Goal: Task Accomplishment & Management: Complete application form

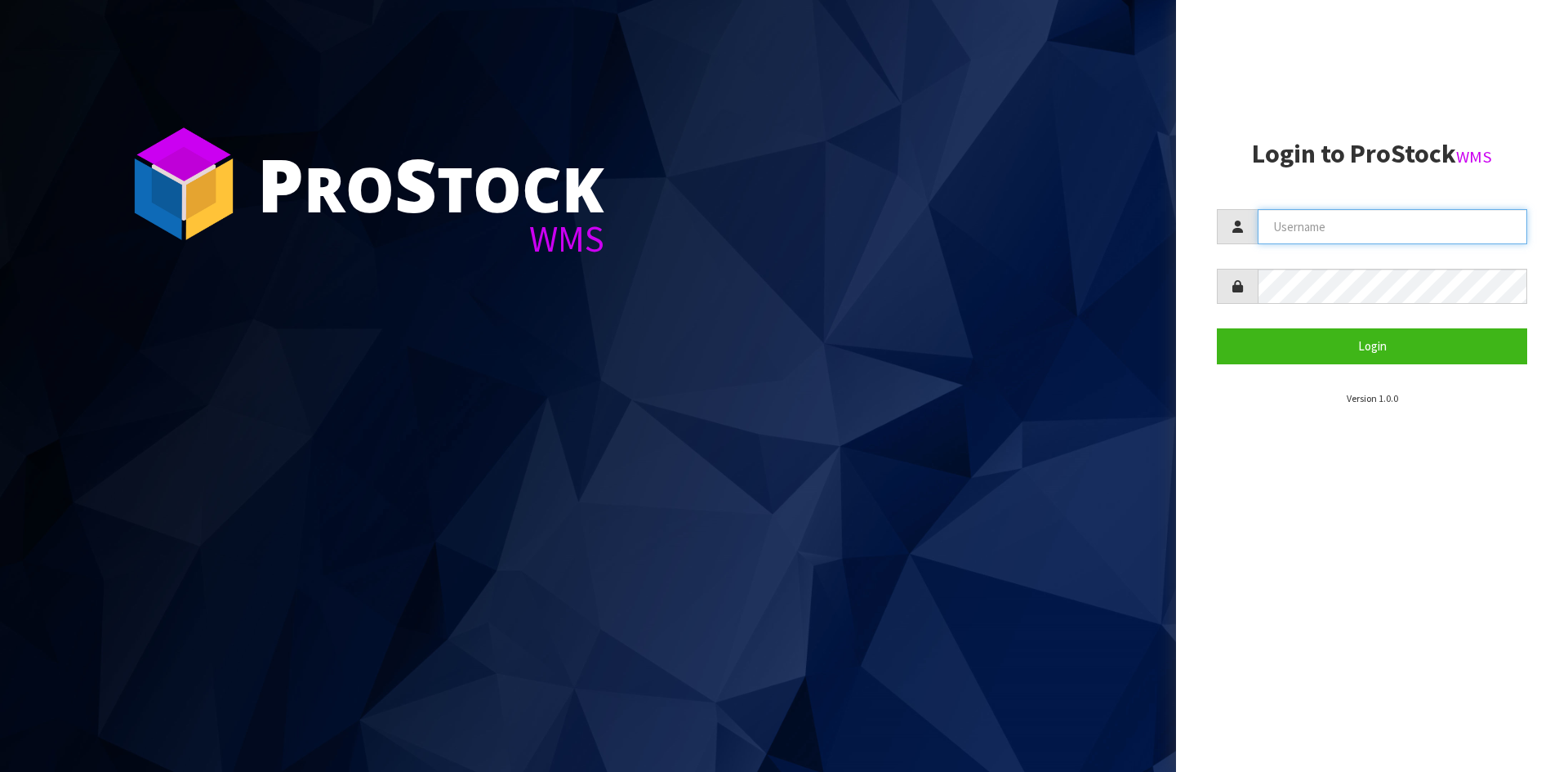
drag, startPoint x: 1294, startPoint y: 227, endPoint x: 1327, endPoint y: 257, distance: 44.6
click at [1294, 227] on input "text" at bounding box center [1392, 227] width 270 height 35
type input "Australianclutch"
click at [1217, 329] on button "Login" at bounding box center [1372, 346] width 310 height 35
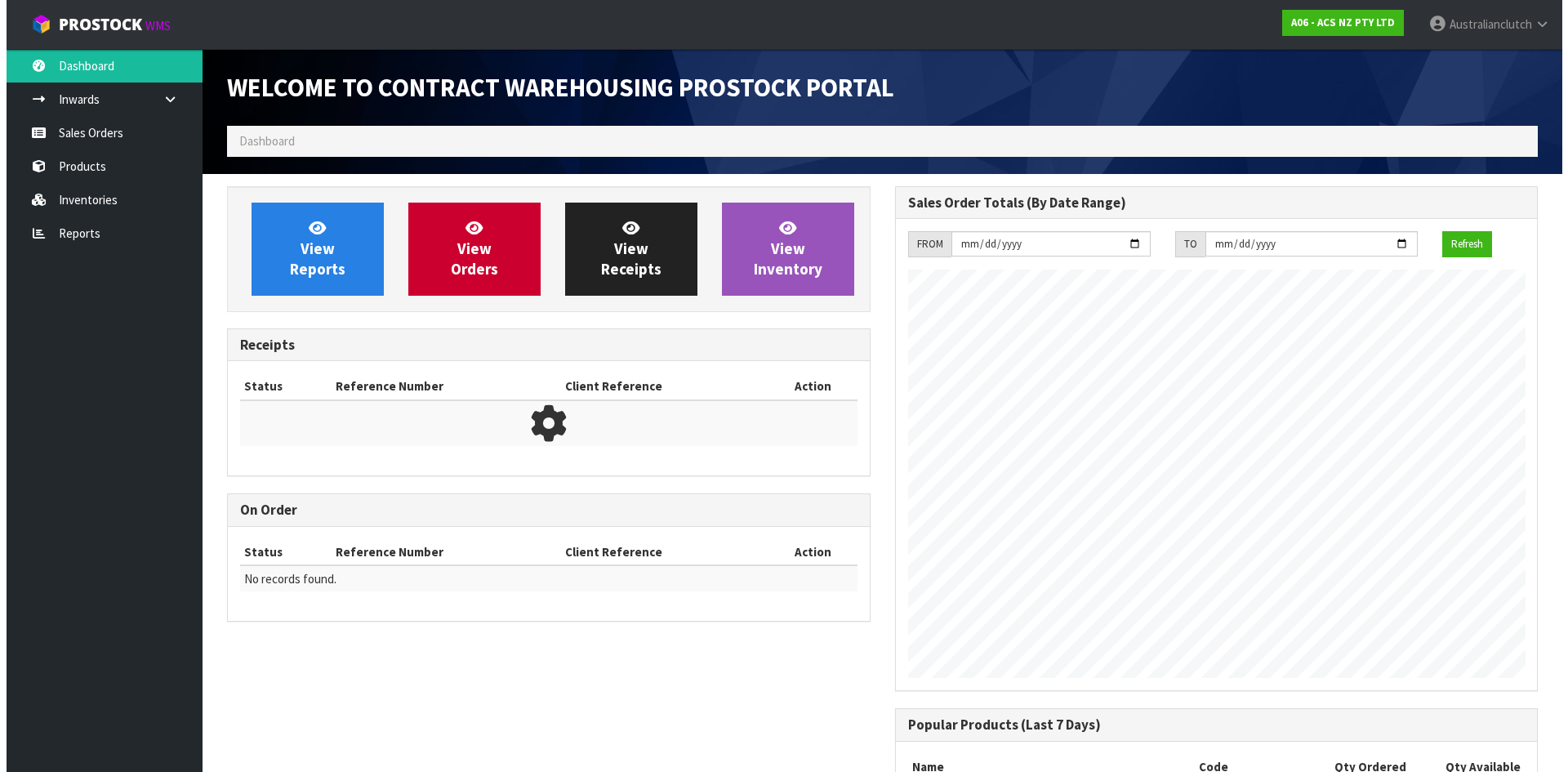
scroll to position [906, 667]
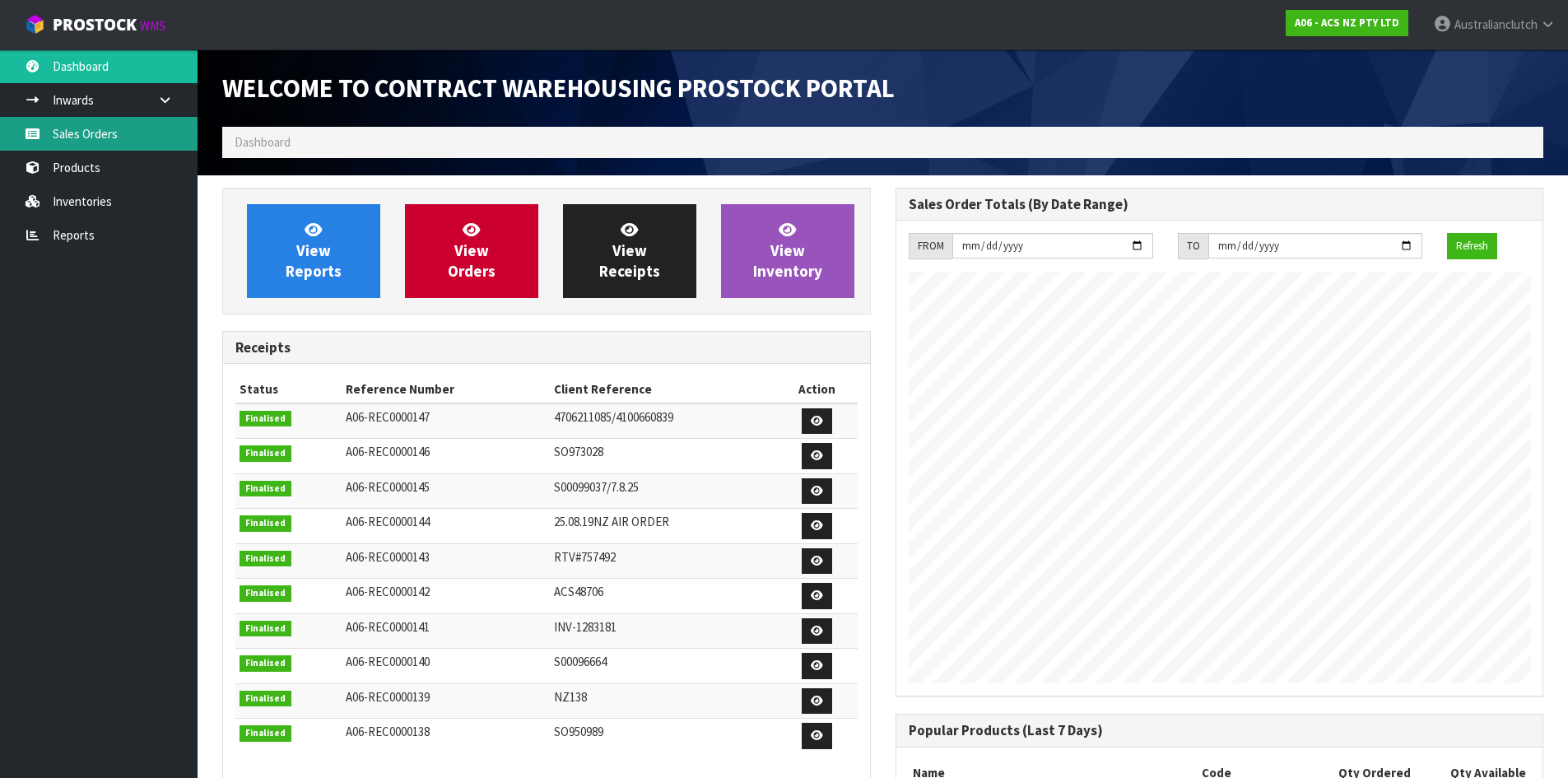
drag, startPoint x: 167, startPoint y: 142, endPoint x: 691, endPoint y: 199, distance: 527.1
click at [167, 143] on link "Sales Orders" at bounding box center [99, 134] width 197 height 34
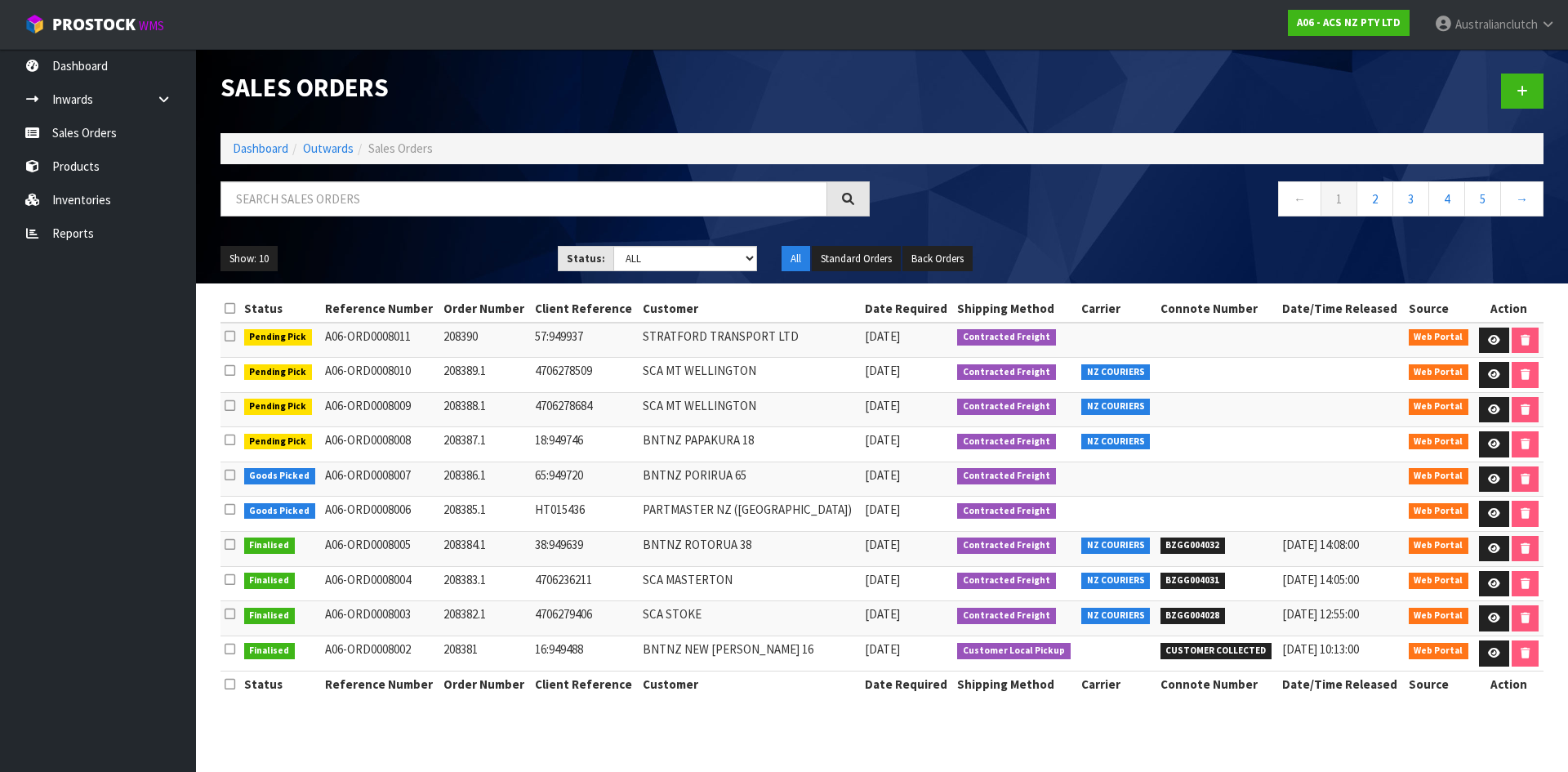
click at [1559, 101] on header "Sales Orders Dashboard Outwards Sales Orders ← 1 2 3 4 5 → Show: 10 5 10 25 50 …" at bounding box center [881, 167] width 1372 height 235
click at [1528, 96] on link at bounding box center [1522, 91] width 43 height 35
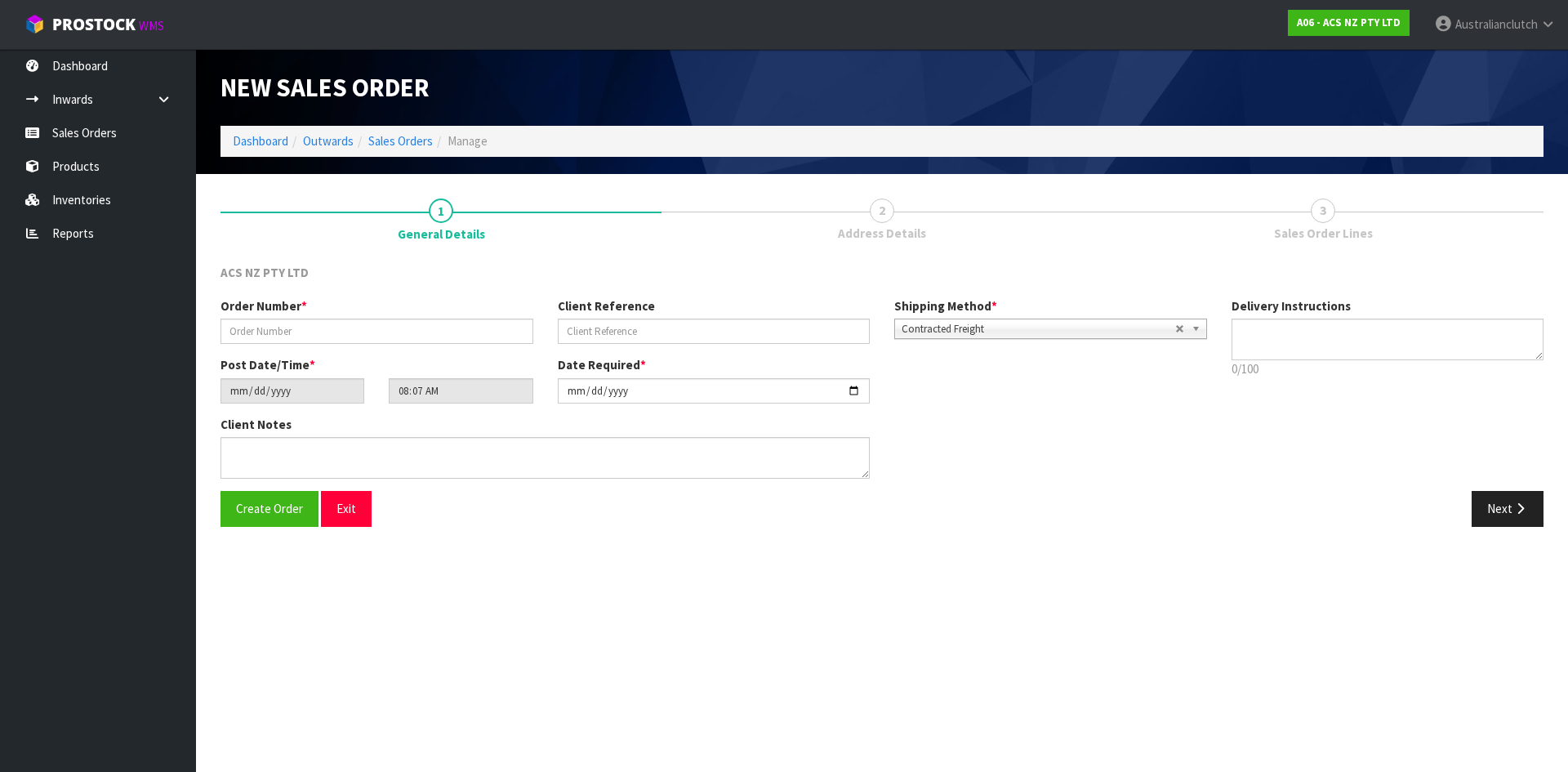
click at [323, 314] on div "Order Number *" at bounding box center [377, 321] width 337 height 47
click at [294, 326] on input "text" at bounding box center [376, 331] width 313 height 25
type input "208391.1"
click at [574, 338] on input "text" at bounding box center [714, 331] width 313 height 25
type input "24:949988"
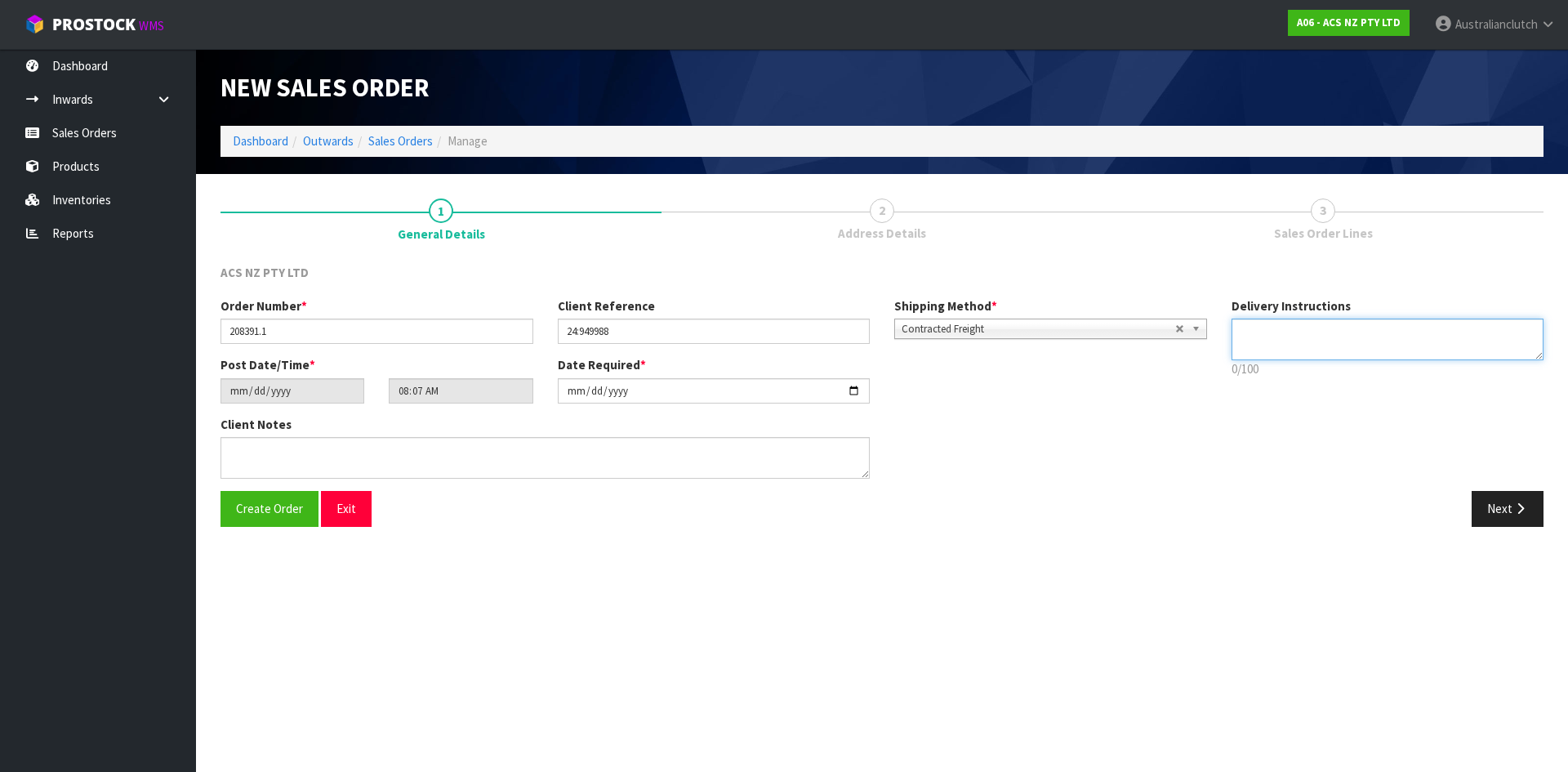
drag, startPoint x: 1328, startPoint y: 320, endPoint x: 1360, endPoint y: 344, distance: 40.0
click at [1342, 331] on textarea at bounding box center [1388, 338] width 313 height 42
type textarea "NZC PLEASE"
click at [1528, 514] on button "Next" at bounding box center [1507, 508] width 72 height 35
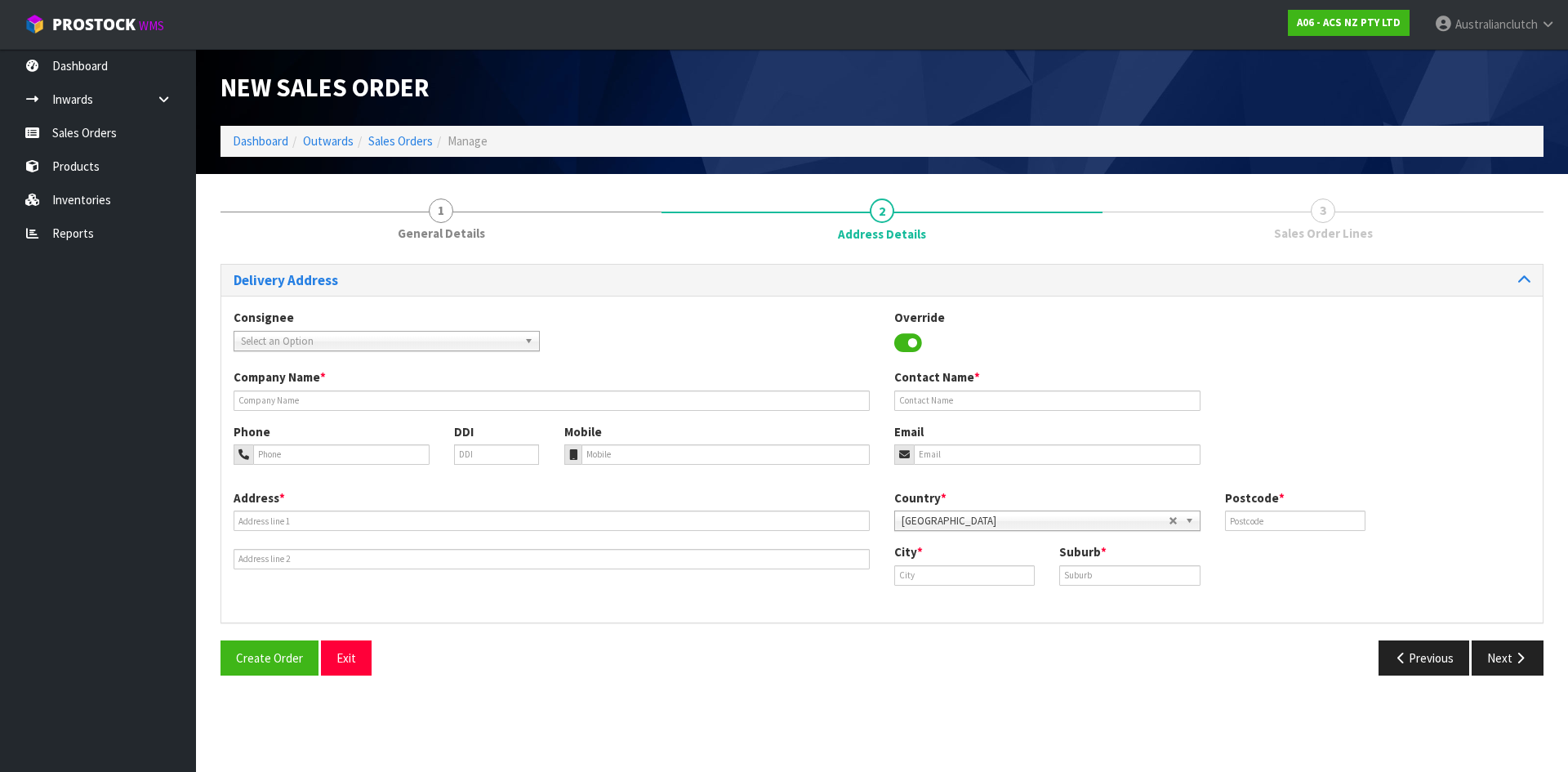
click at [368, 337] on span "Select an Option" at bounding box center [378, 341] width 276 height 19
type input "201404"
click at [386, 391] on li "201404 - BNTNZ [GEOGRAPHIC_DATA] 24" at bounding box center [386, 387] width 298 height 20
type input "BNTNZ [GEOGRAPHIC_DATA] 24"
type input "[STREET_ADDRESS]"
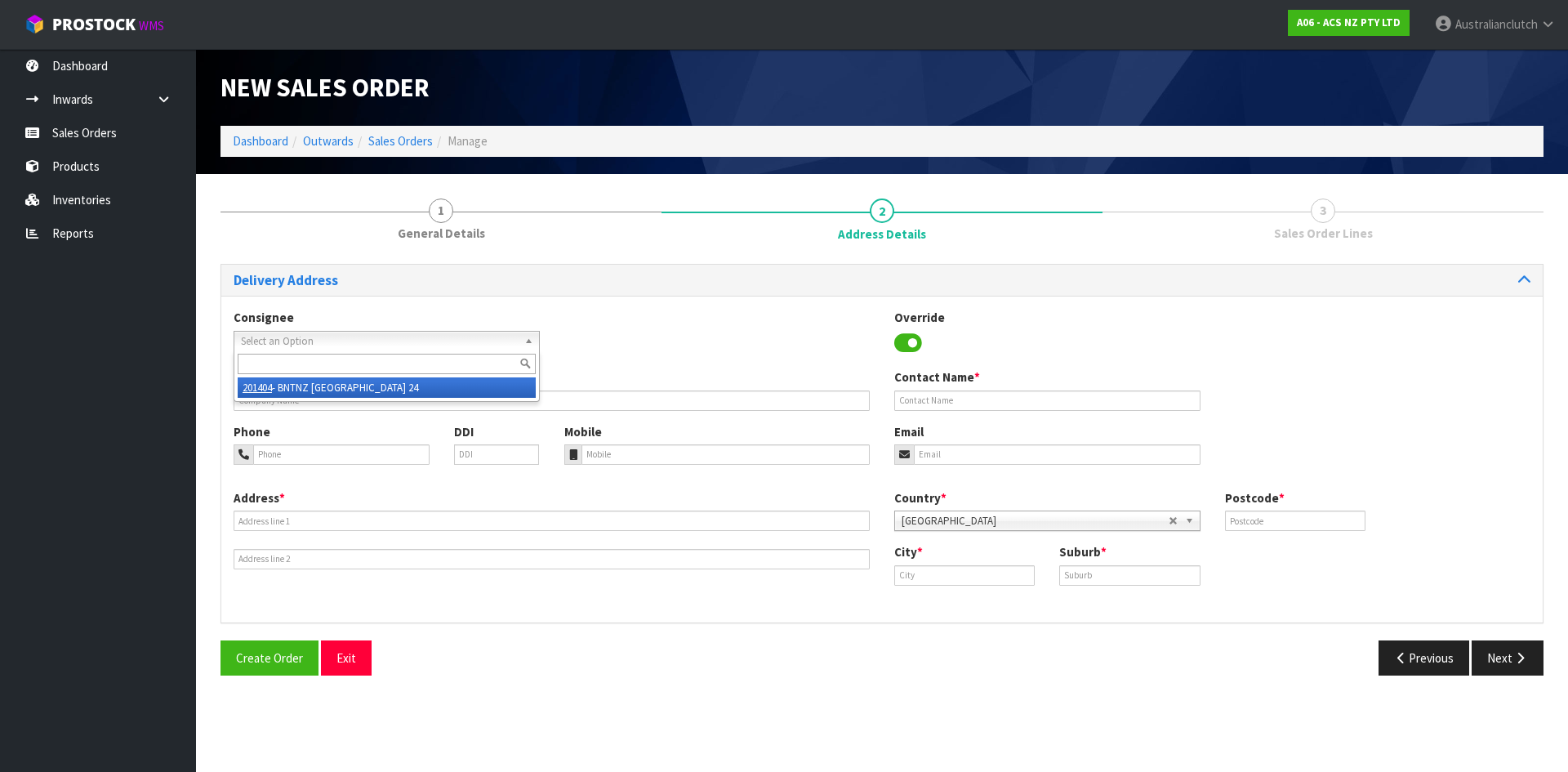
type input "0932"
type input "[GEOGRAPHIC_DATA]"
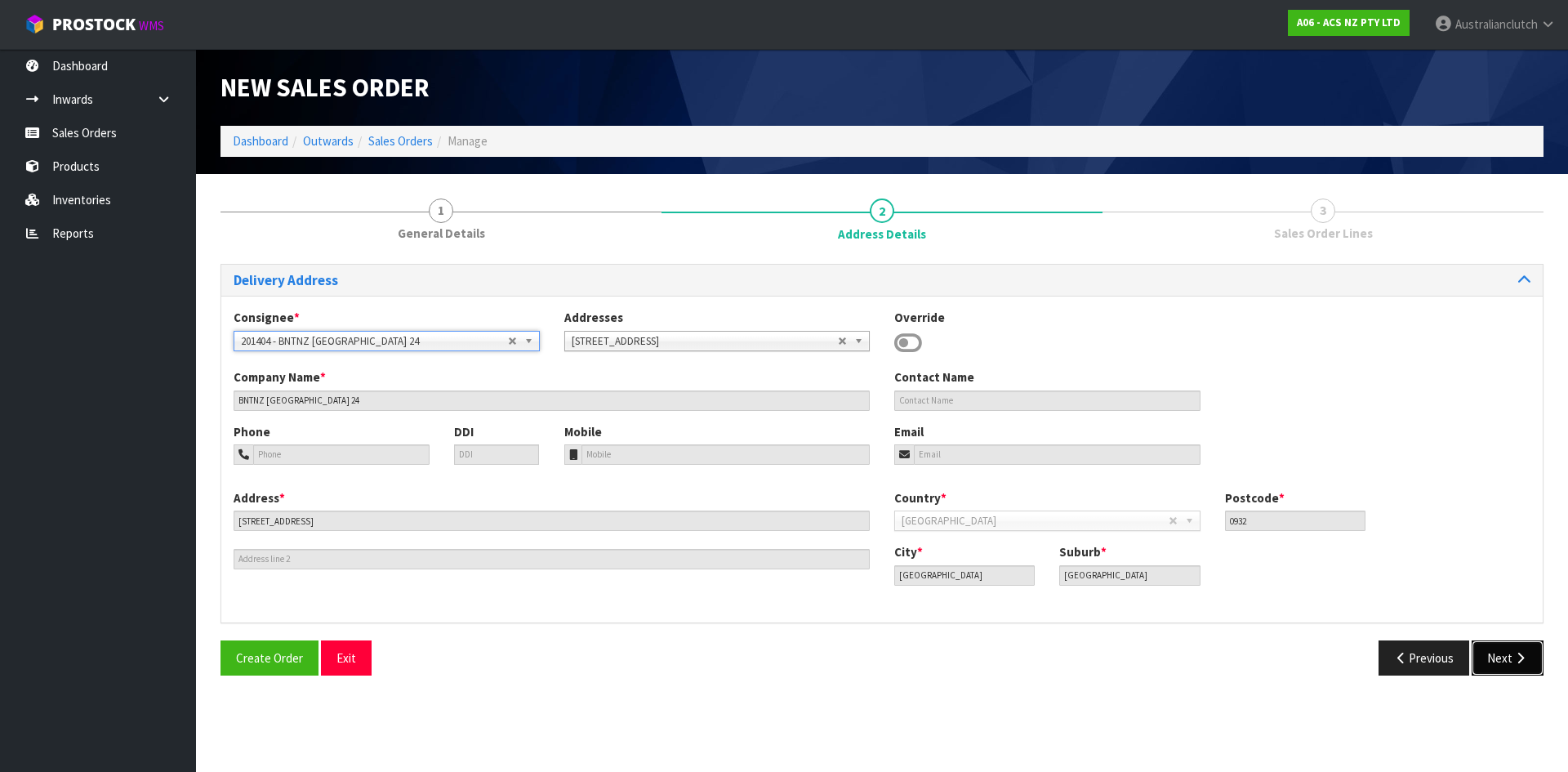
click at [1487, 659] on button "Next" at bounding box center [1507, 658] width 72 height 35
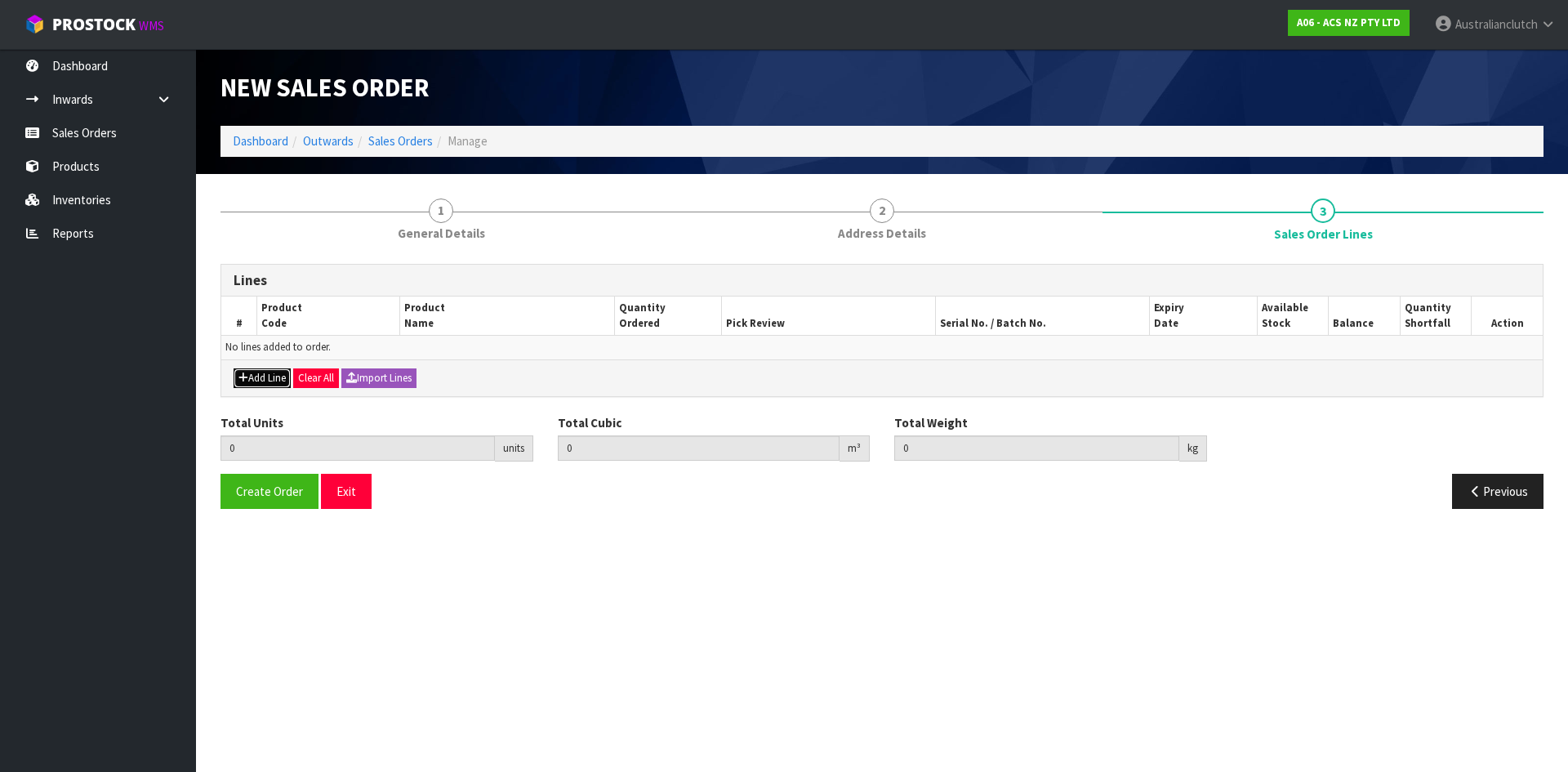
click at [267, 379] on button "Add Line" at bounding box center [262, 378] width 57 height 19
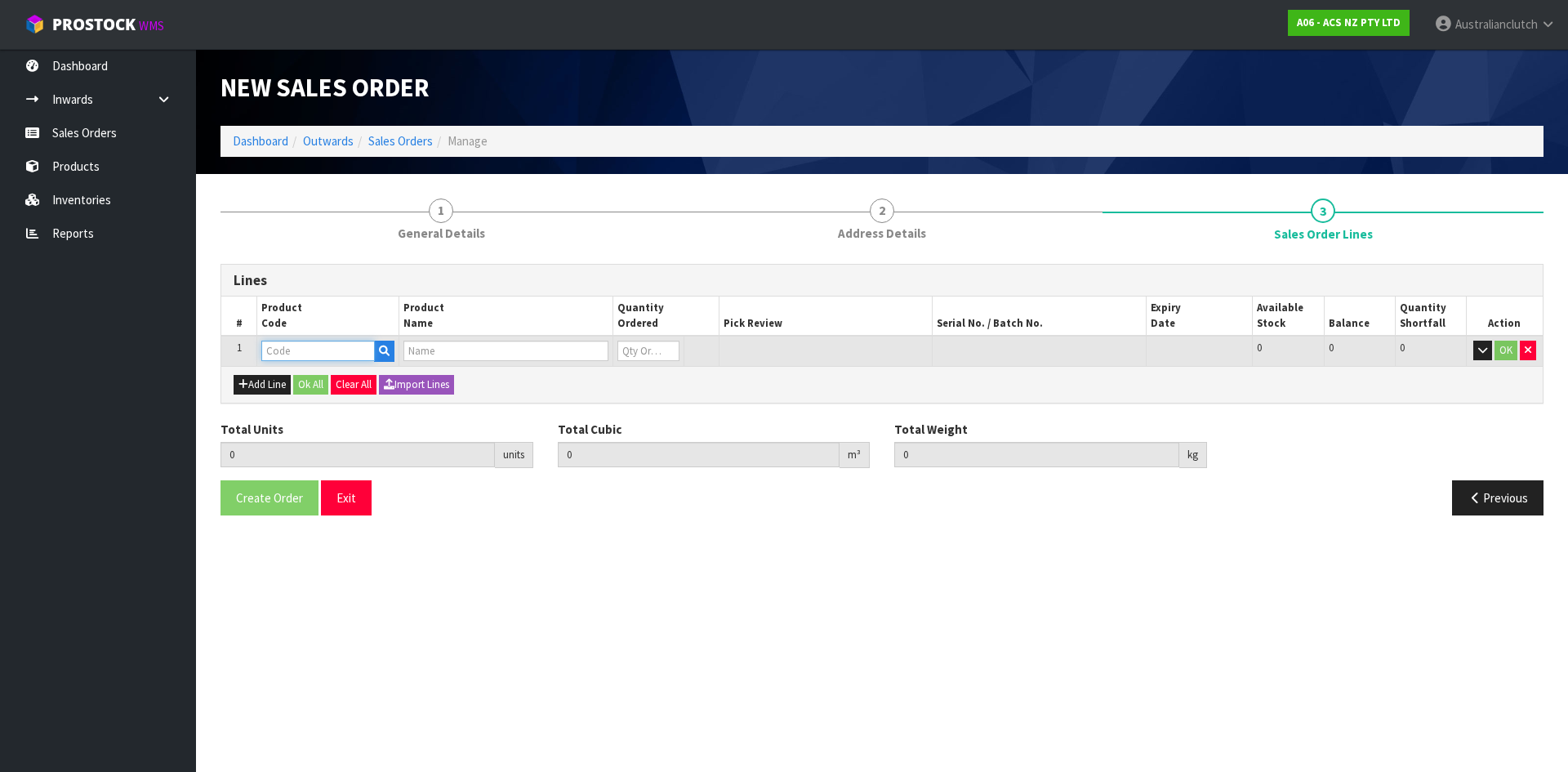
click at [317, 350] on input "text" at bounding box center [317, 350] width 113 height 20
type input "SCFT001"
type input "0.000000"
type input "0.000"
type input "CLUTCH S/CYL FOTON"
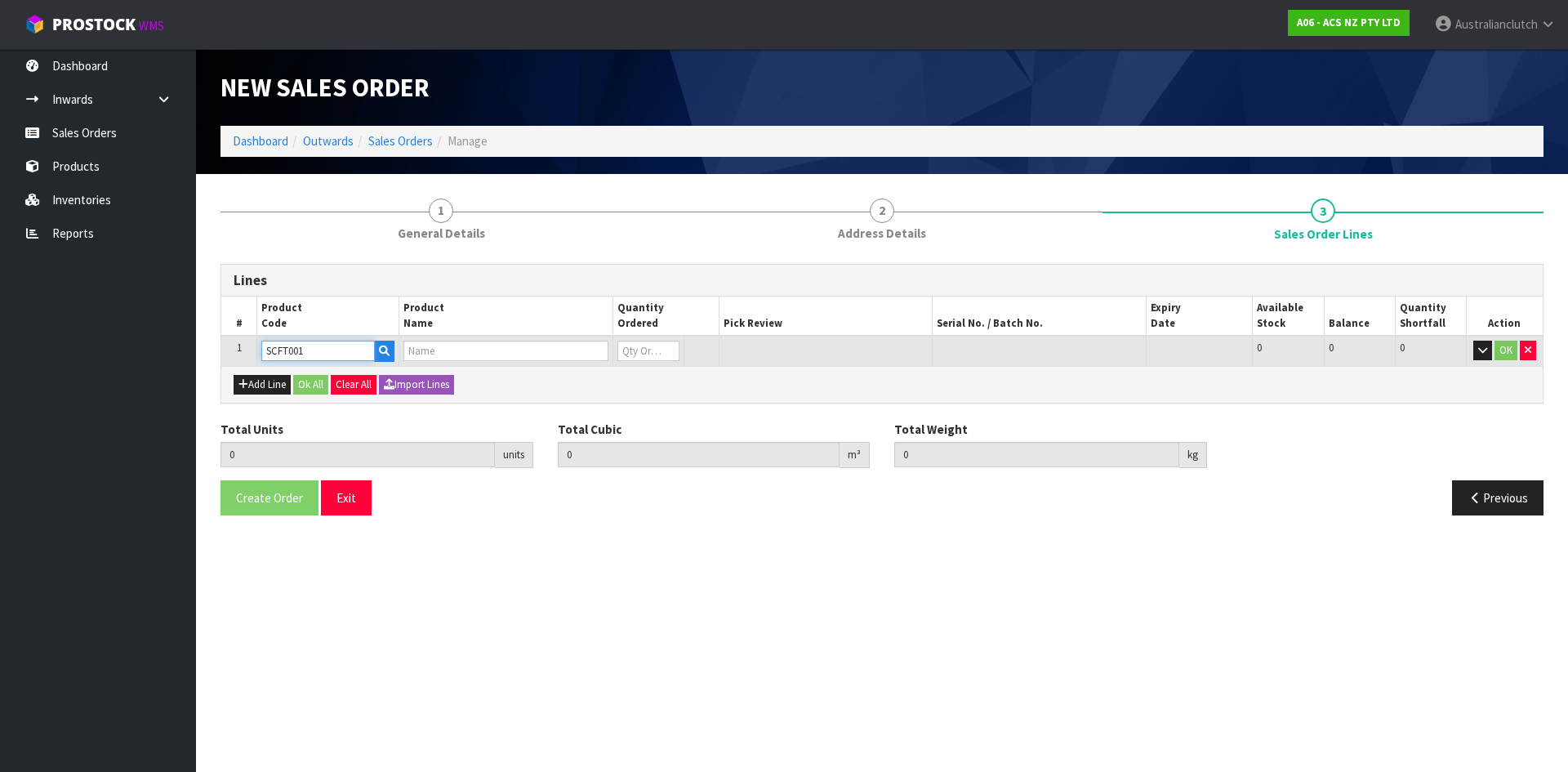
type input "0"
type input "SCFT001"
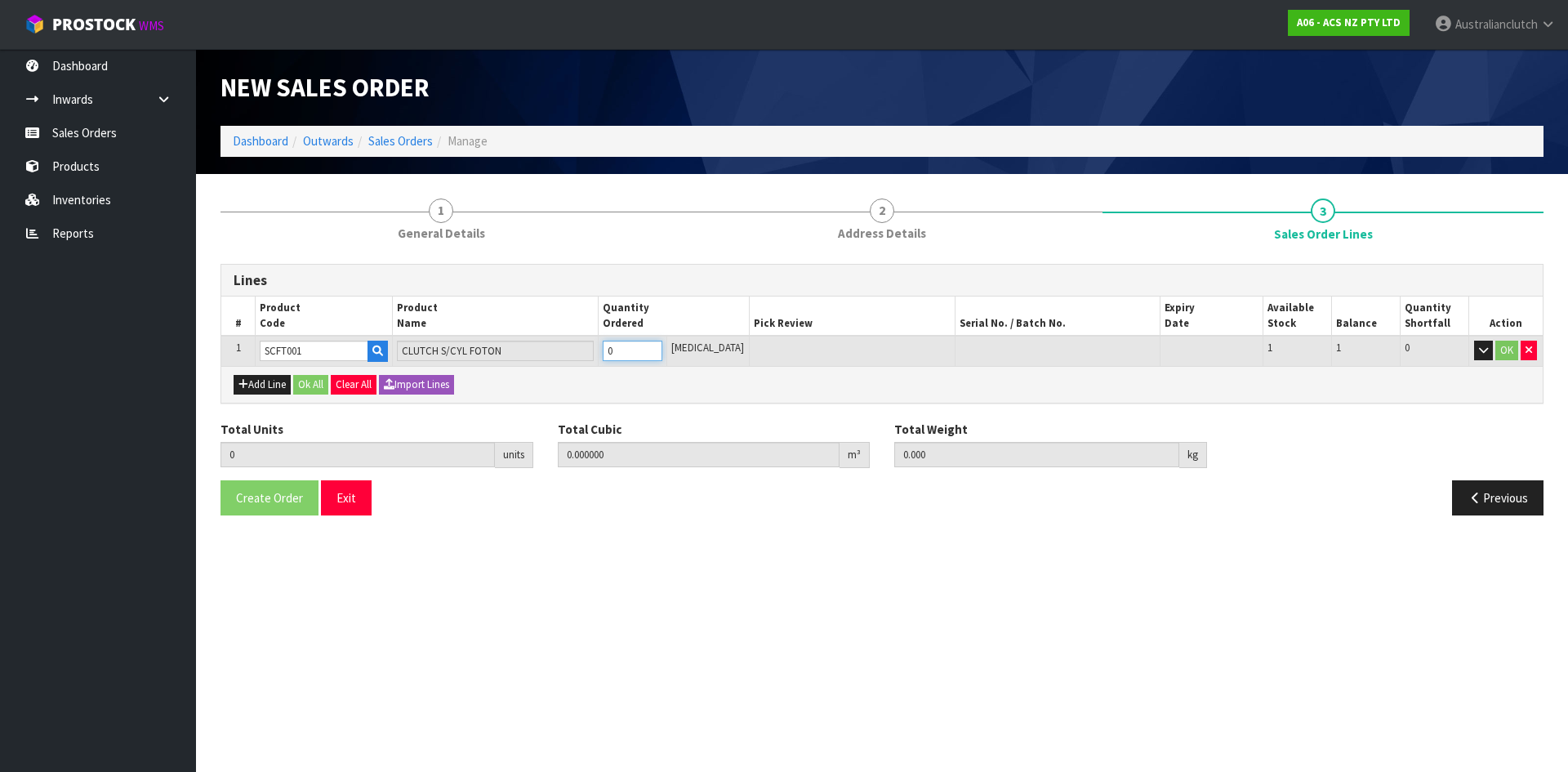
type input "1"
type input "0.002981"
type input "0.95"
type input "1"
click at [662, 344] on input "1" at bounding box center [631, 350] width 59 height 20
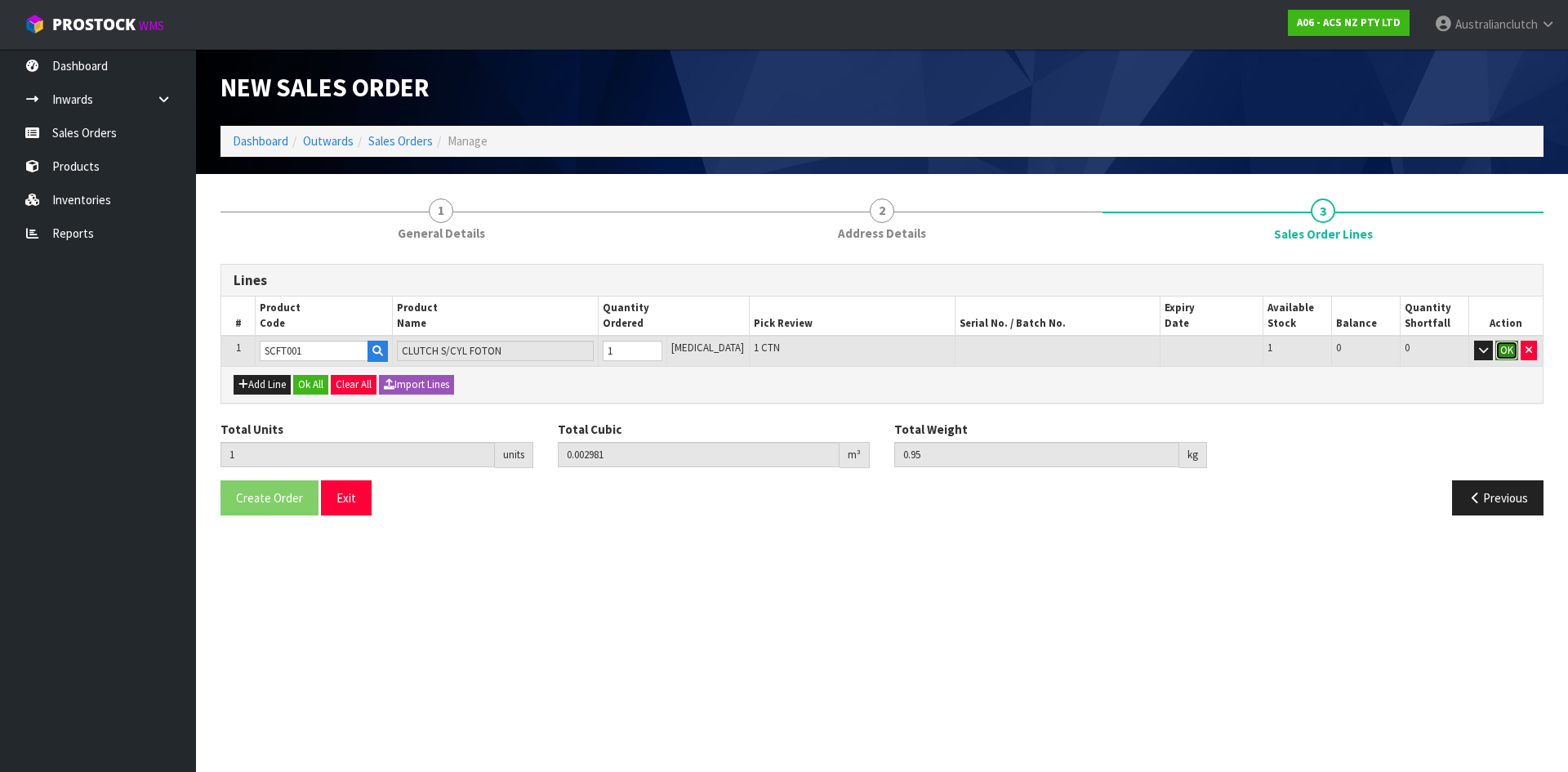
click at [1502, 343] on button "OK" at bounding box center [1507, 350] width 23 height 19
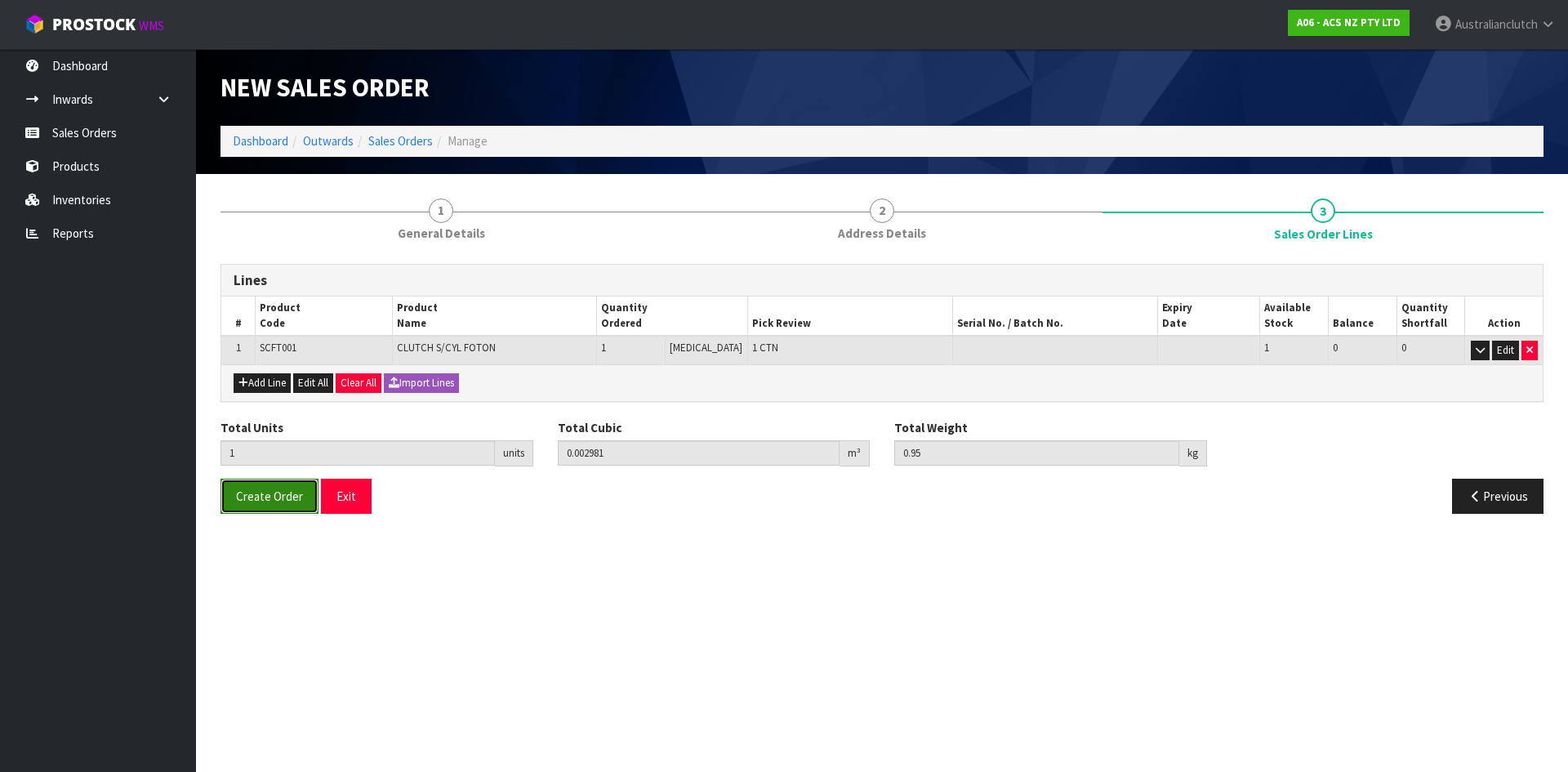
click at [250, 500] on span "Create Order" at bounding box center [269, 497] width 67 height 16
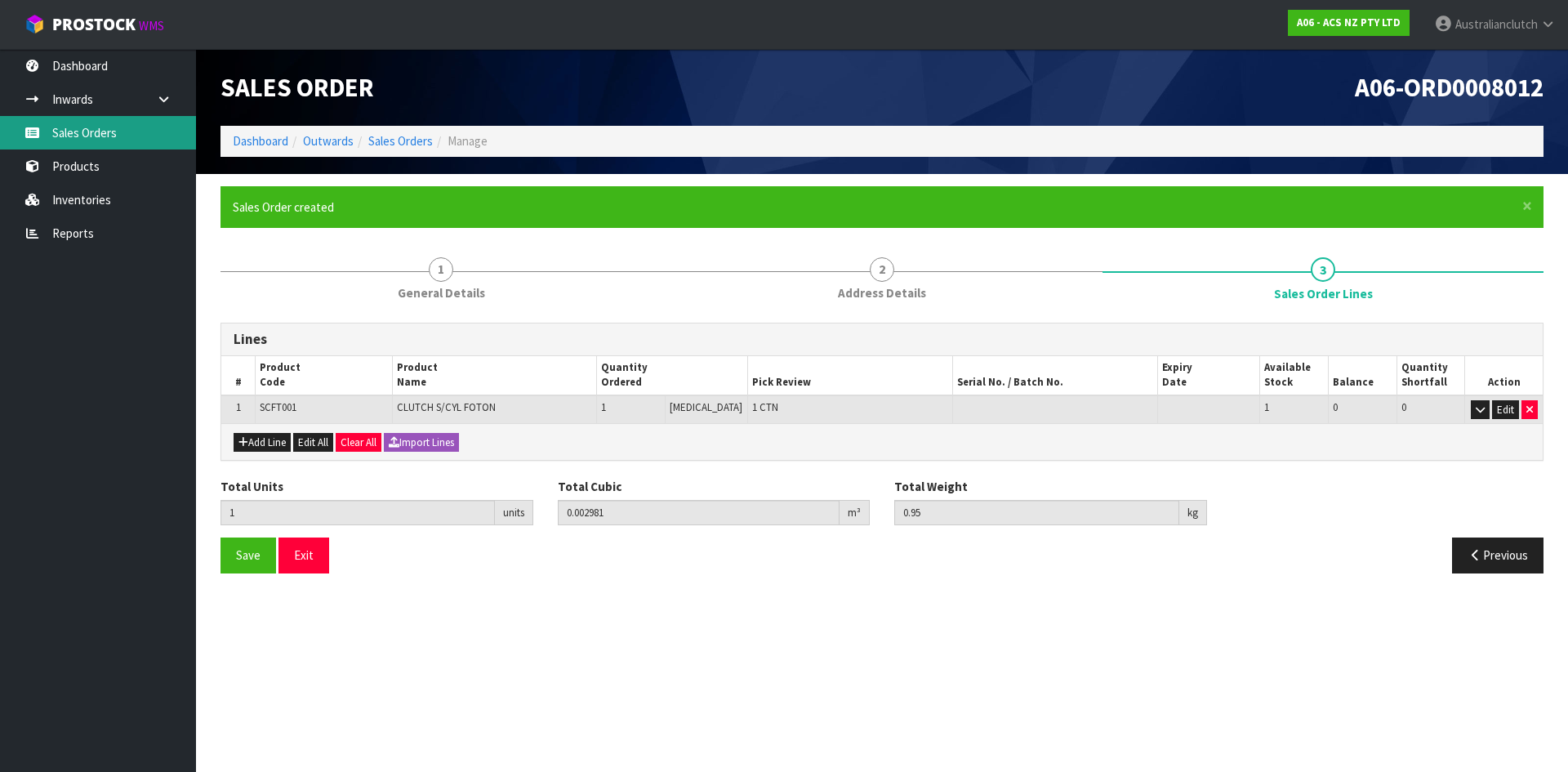
click at [85, 135] on link "Sales Orders" at bounding box center [98, 133] width 196 height 34
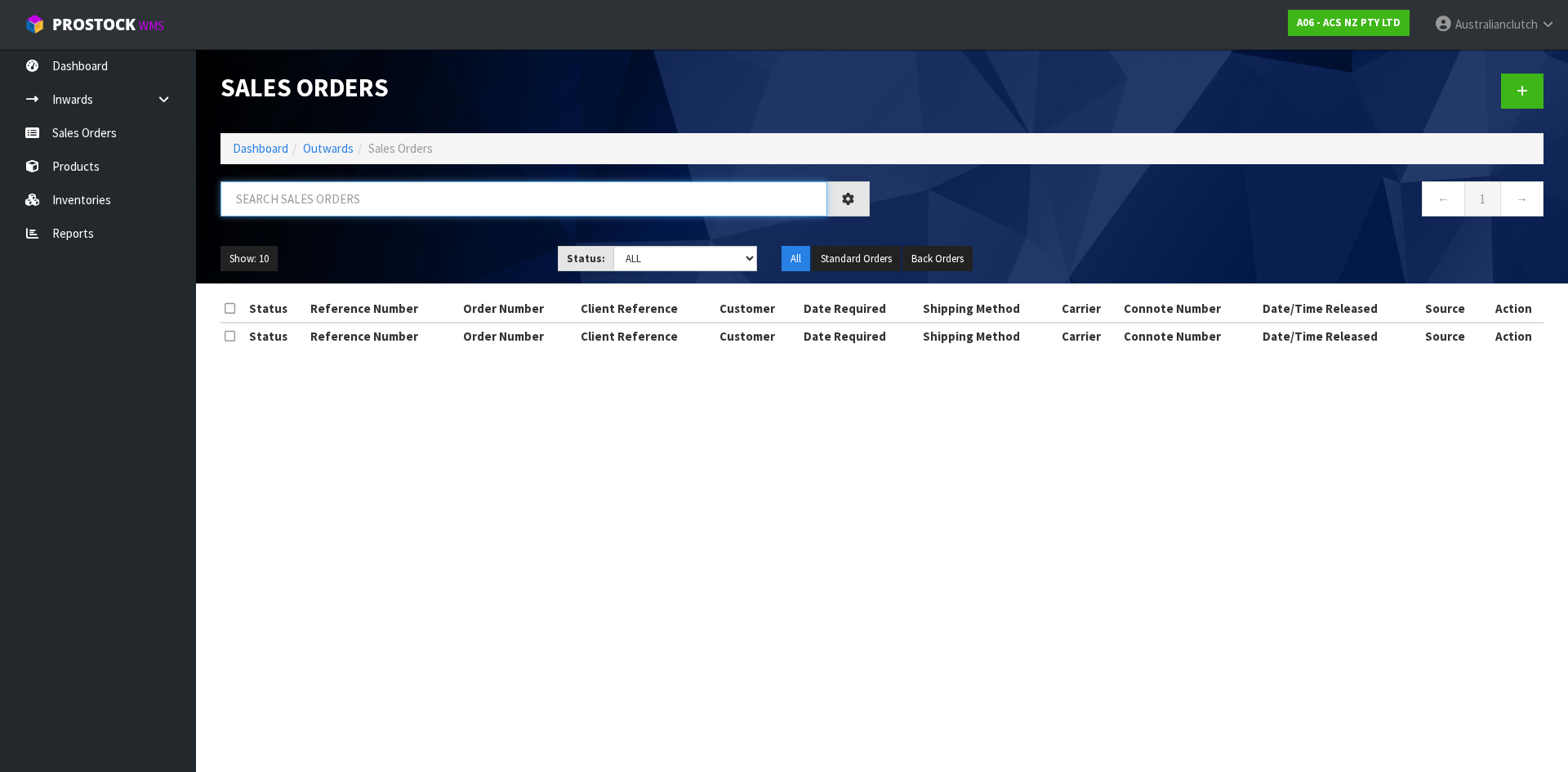
click at [309, 183] on input "text" at bounding box center [524, 199] width 607 height 35
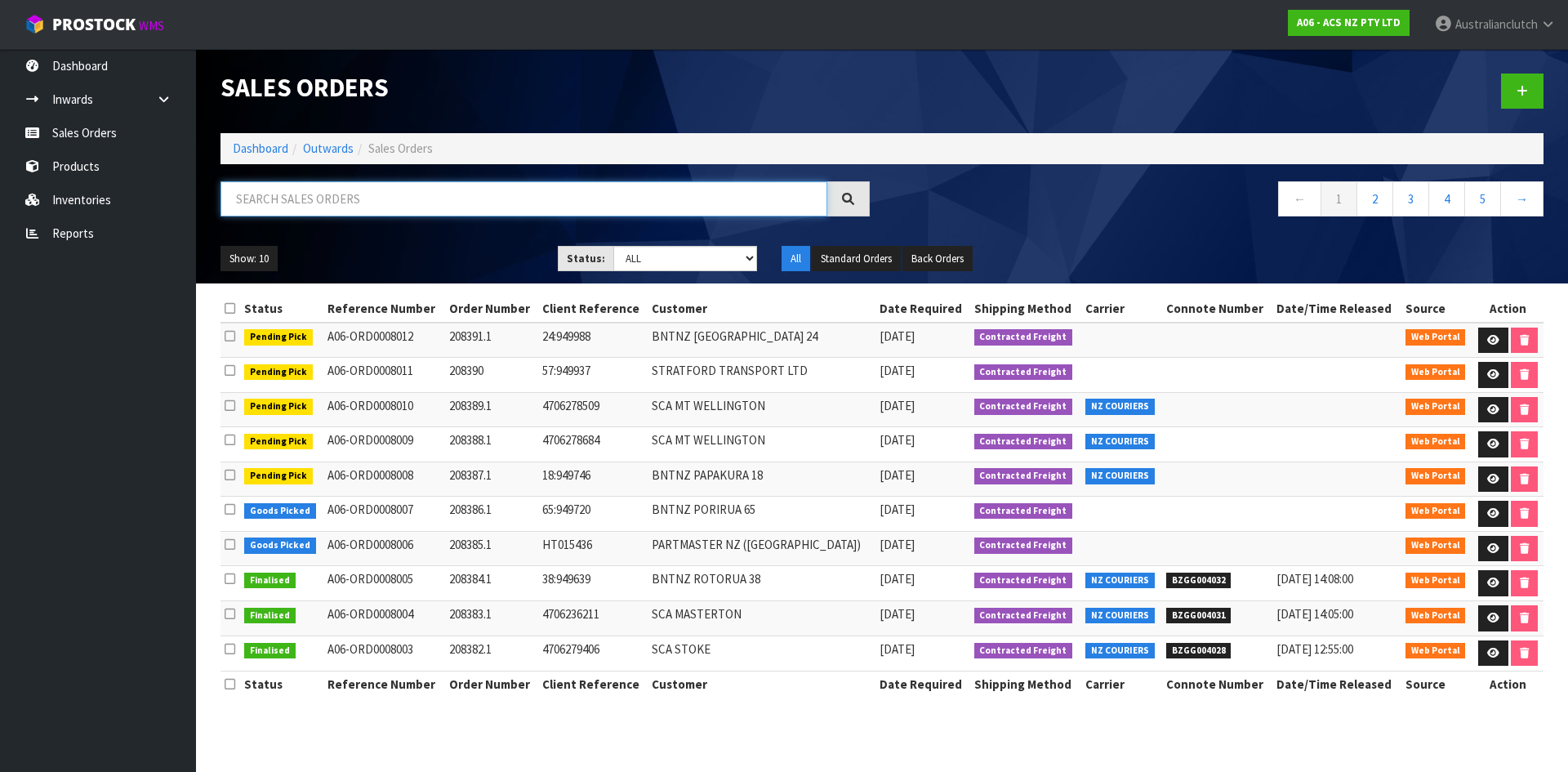
paste input "4706272141"
type input "4706272141"
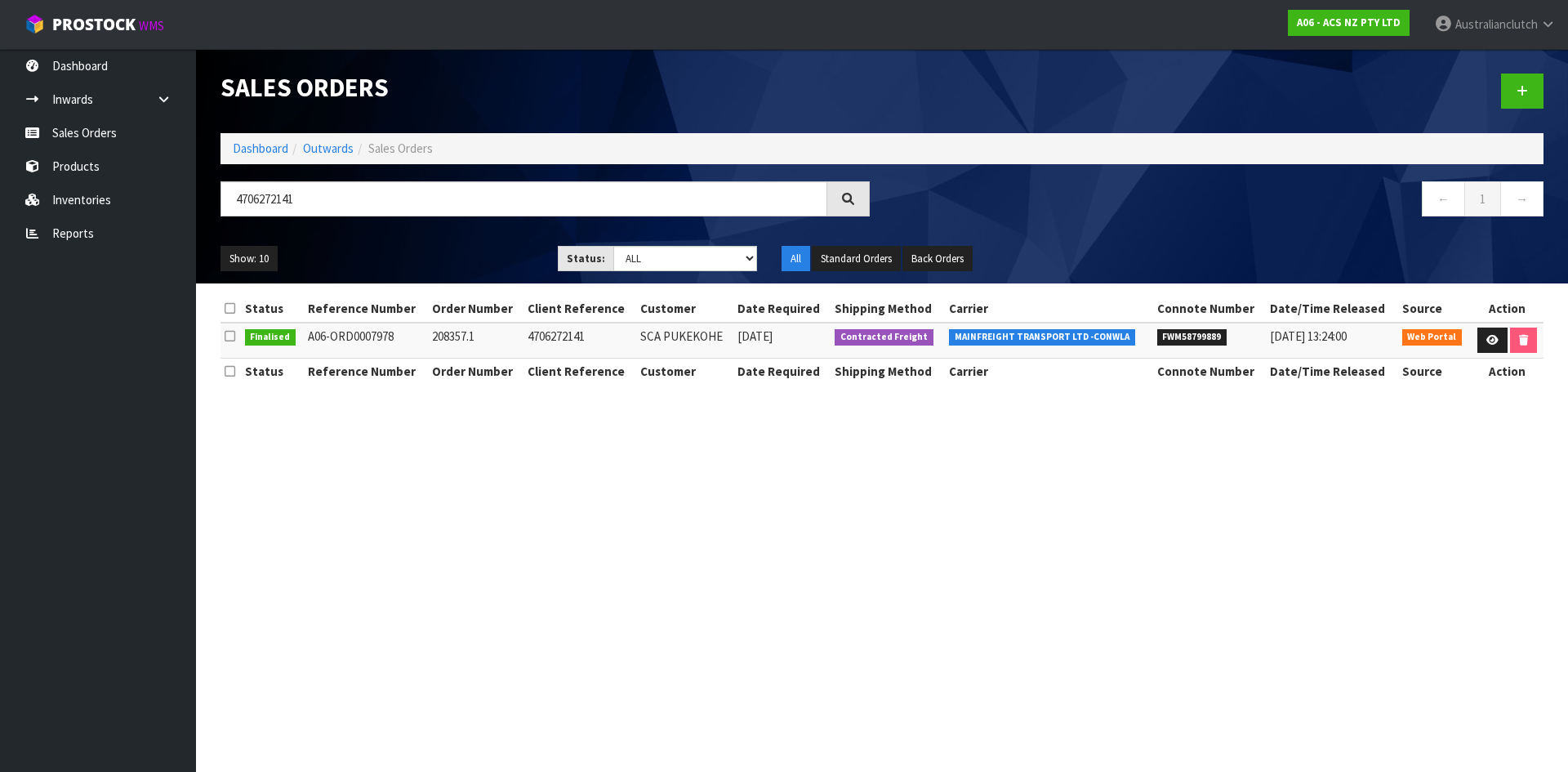
click at [1192, 338] on span "FWM58799889" at bounding box center [1192, 337] width 70 height 16
copy span "FWM58799889"
drag, startPoint x: 1536, startPoint y: 85, endPoint x: 1161, endPoint y: 8, distance: 382.8
click at [1536, 85] on link at bounding box center [1522, 91] width 43 height 35
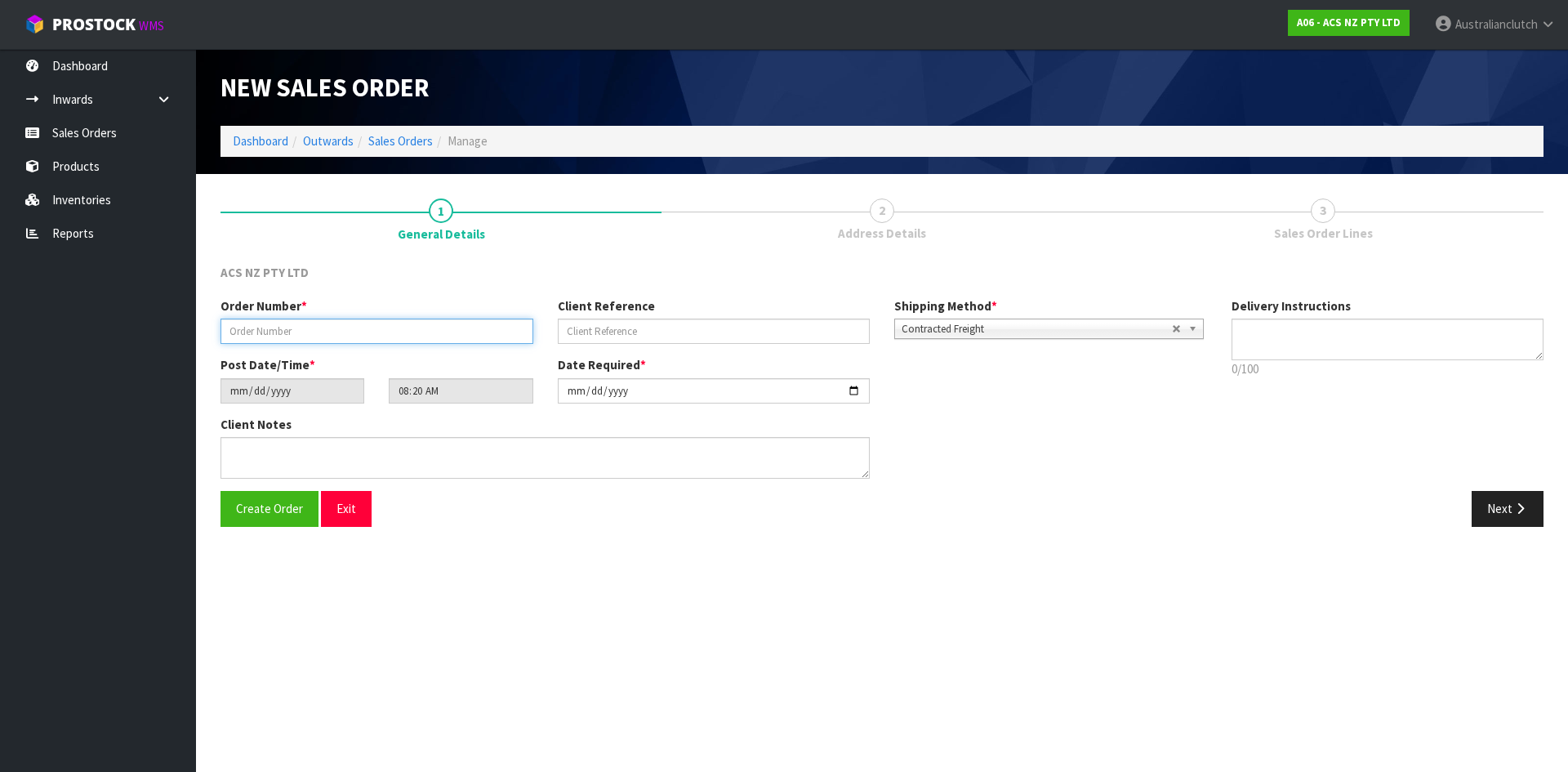
click at [373, 329] on input "text" at bounding box center [376, 331] width 313 height 25
type input "208392-1"
drag, startPoint x: 673, startPoint y: 318, endPoint x: 468, endPoint y: 303, distance: 205.5
click at [439, 290] on div "ACS NZ PTY LTD Order Number * 208392-1 Client Reference 470628 Shipping Method …" at bounding box center [881, 402] width 1323 height 275
drag, startPoint x: 731, startPoint y: 337, endPoint x: 435, endPoint y: 284, distance: 300.7
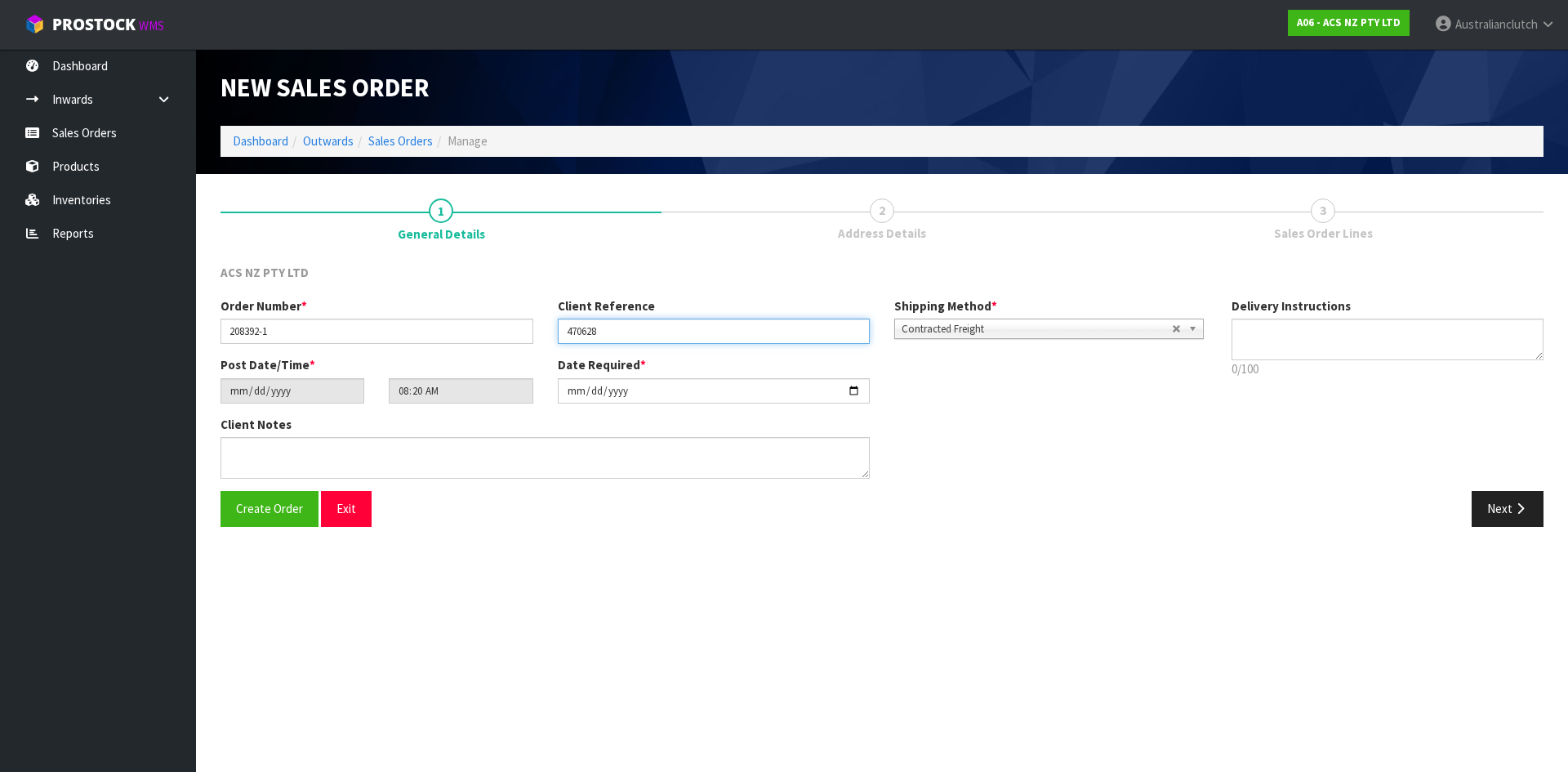
click at [435, 284] on div "ACS NZ PTY LTD Order Number * 208392-1 Client Reference 470628 Shipping Method …" at bounding box center [881, 402] width 1323 height 275
paste input "2394"
type input "4706282394"
click at [1383, 346] on textarea at bounding box center [1388, 338] width 313 height 42
type textarea "NZC PLEASE"
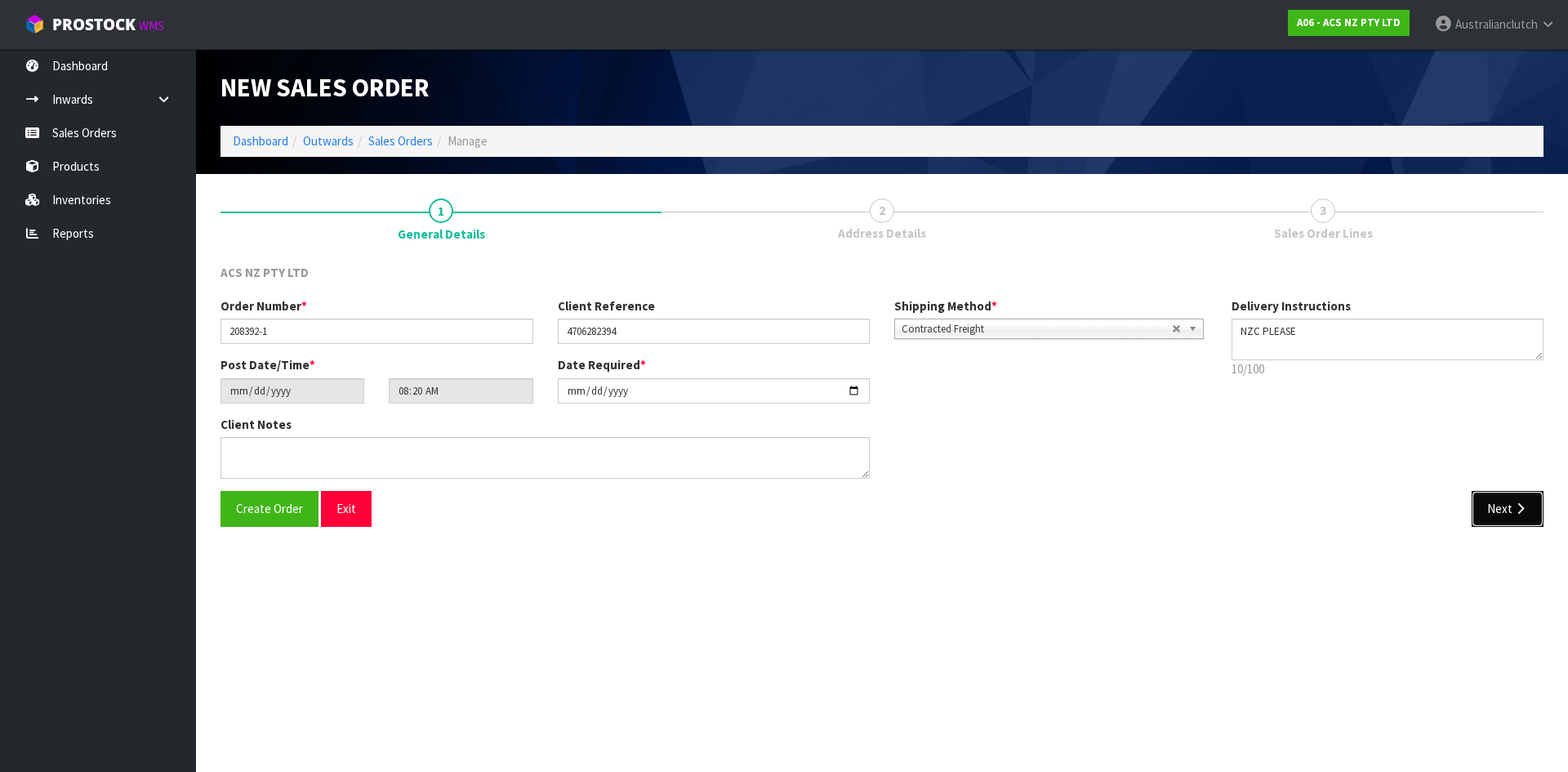
click at [1522, 507] on icon "button" at bounding box center [1520, 508] width 16 height 13
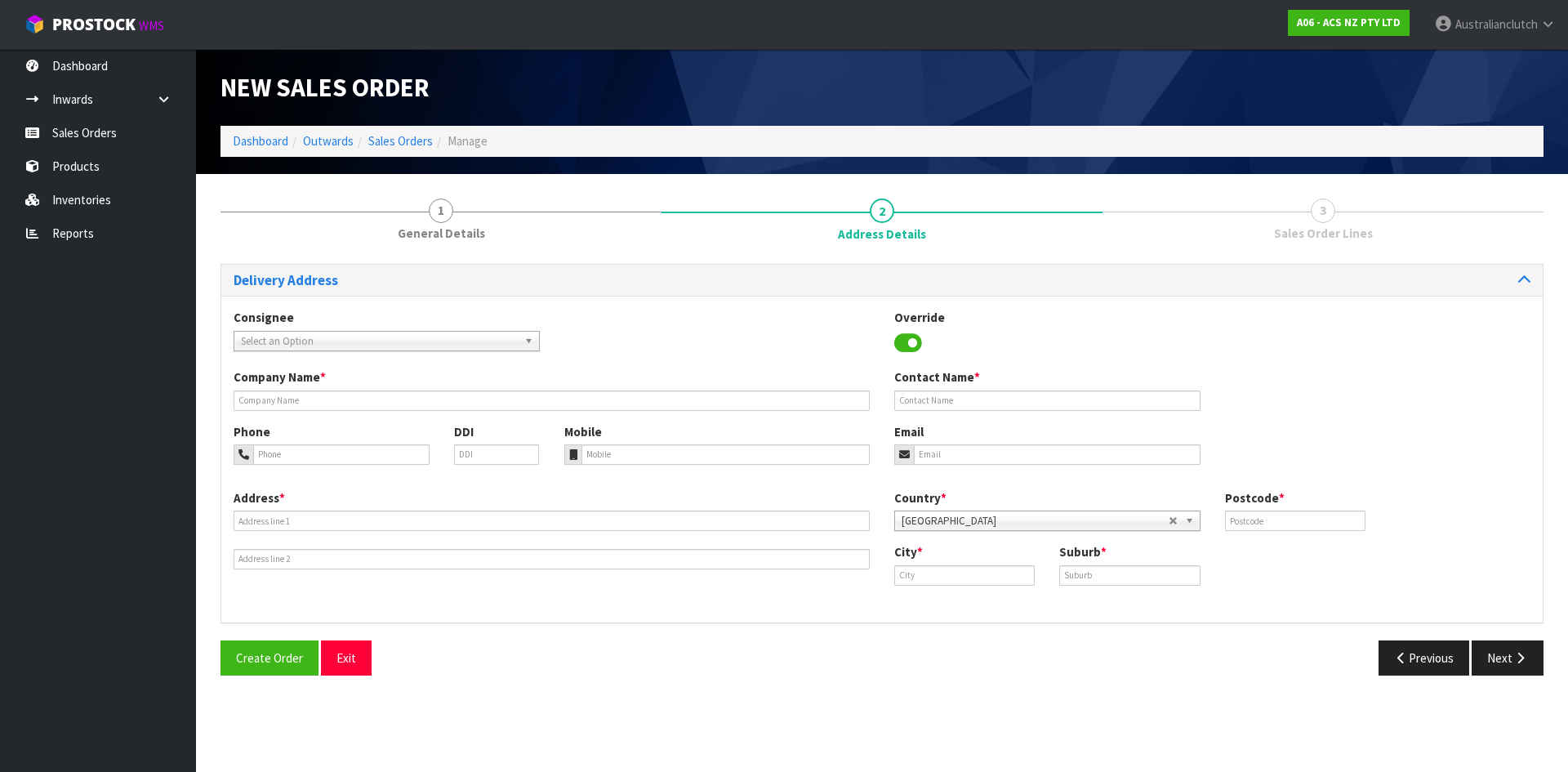
click at [308, 338] on span "Select an Option" at bounding box center [378, 341] width 276 height 19
type input "7028"
click at [325, 395] on li "7028 - SCA [GEOGRAPHIC_DATA]" at bounding box center [386, 387] width 298 height 20
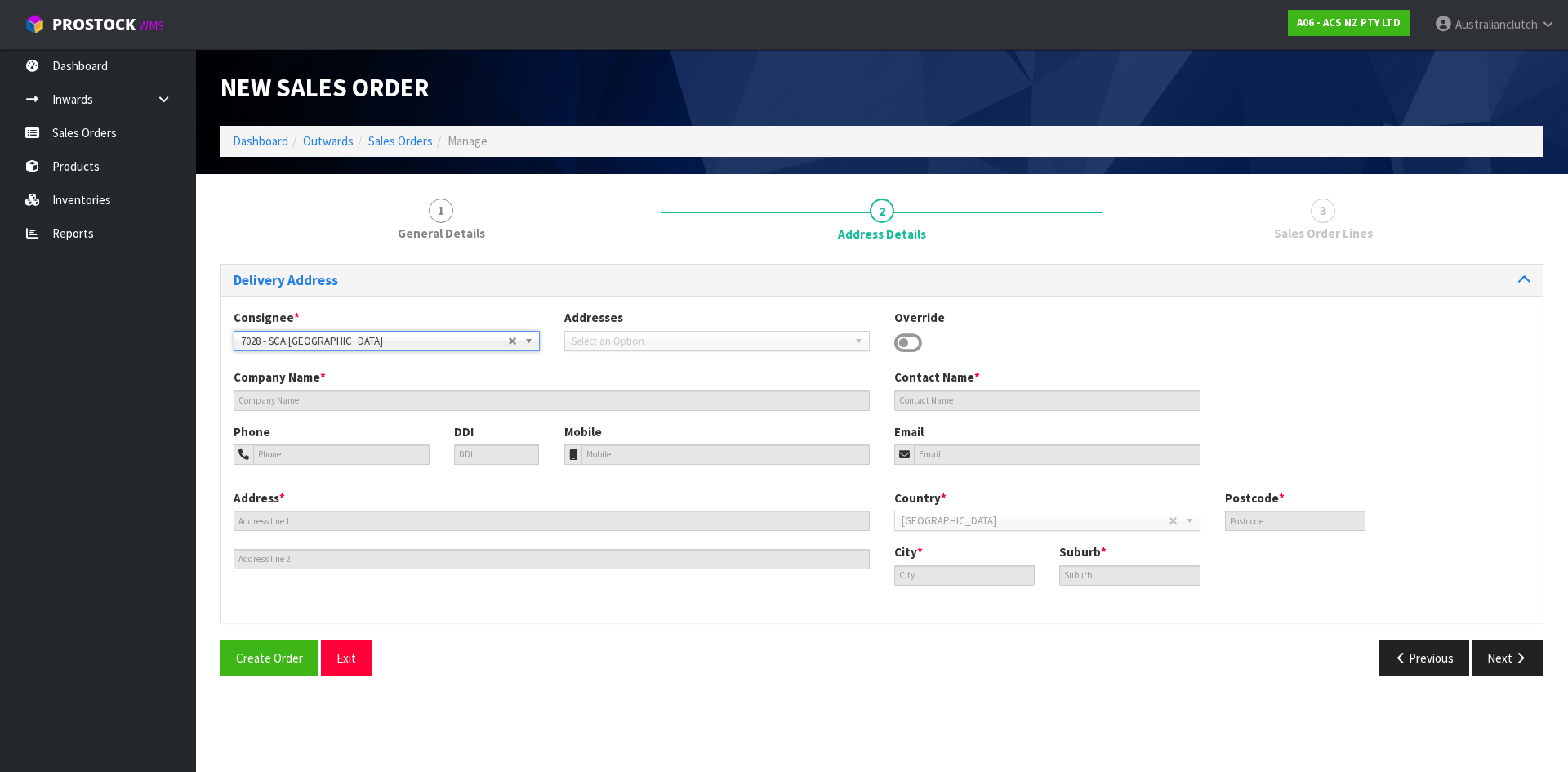
type input "SCA [GEOGRAPHIC_DATA]"
type input "06 3541743"
type input "[EMAIL_ADDRESS][DOMAIN_NAME]"
type input "[STREET_ADDRESS]"
type input "4410"
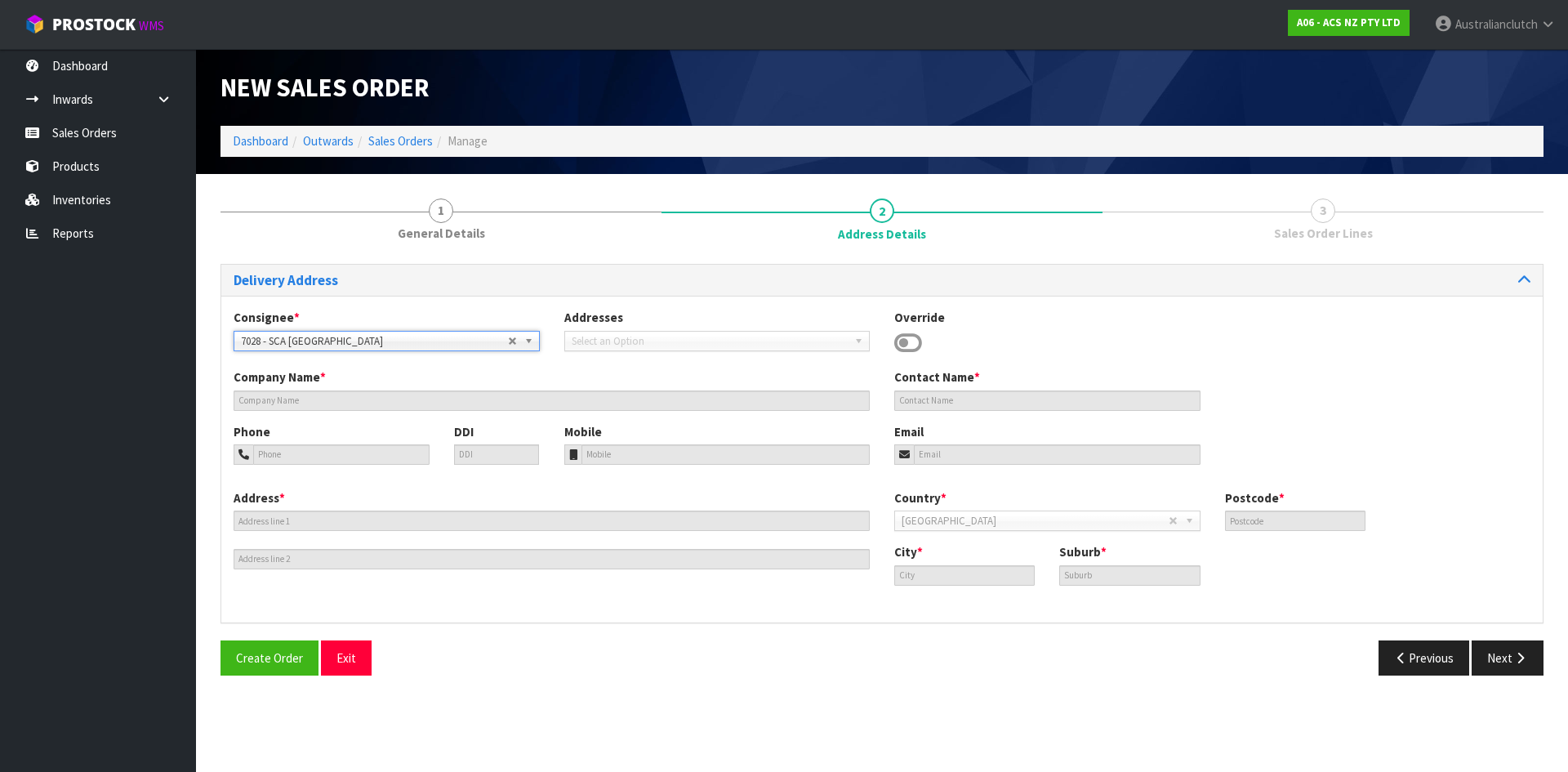
type input "[GEOGRAPHIC_DATA]"
click at [1499, 645] on button "Next" at bounding box center [1507, 658] width 72 height 35
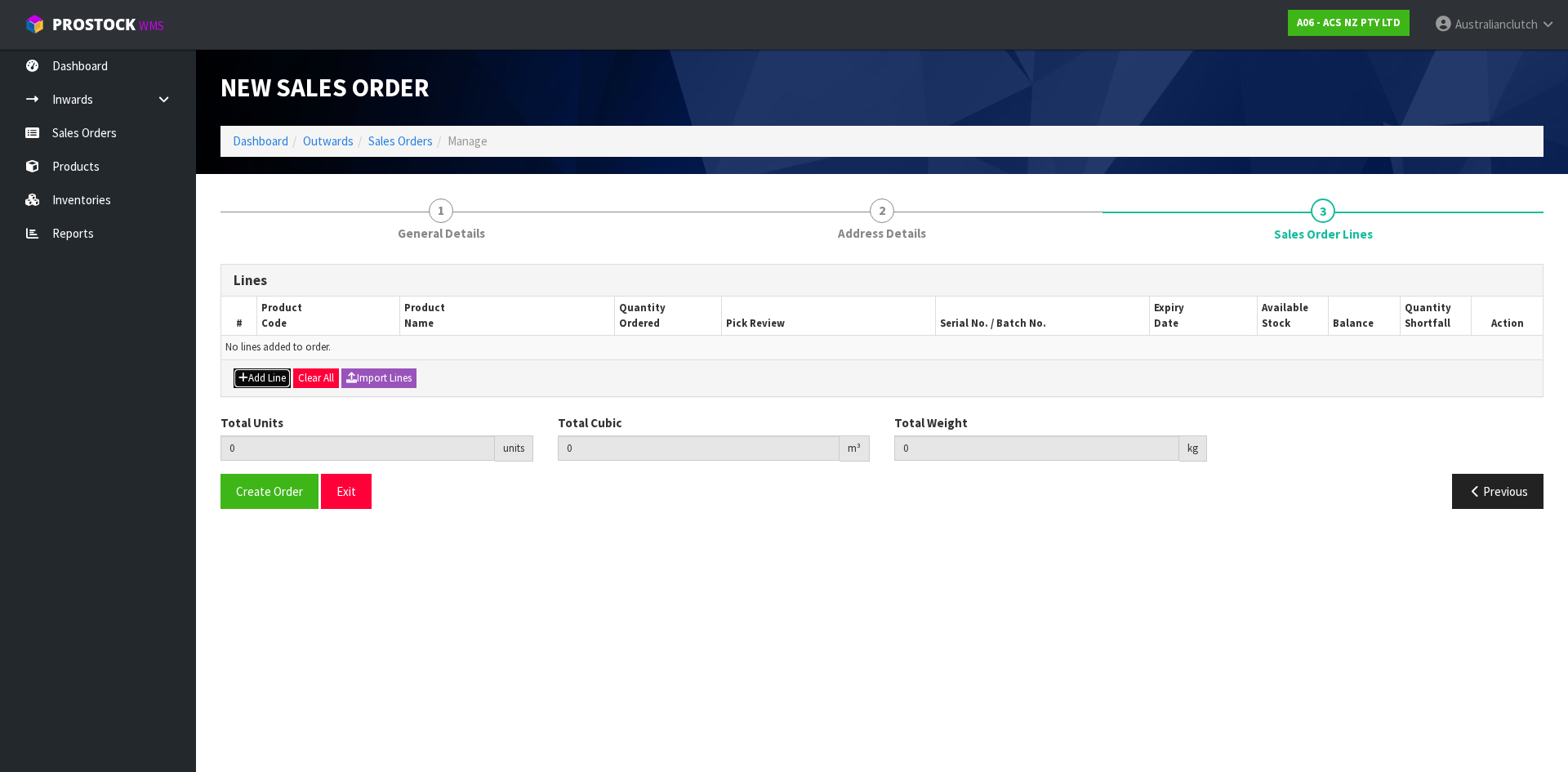
click at [253, 375] on button "Add Line" at bounding box center [262, 378] width 57 height 19
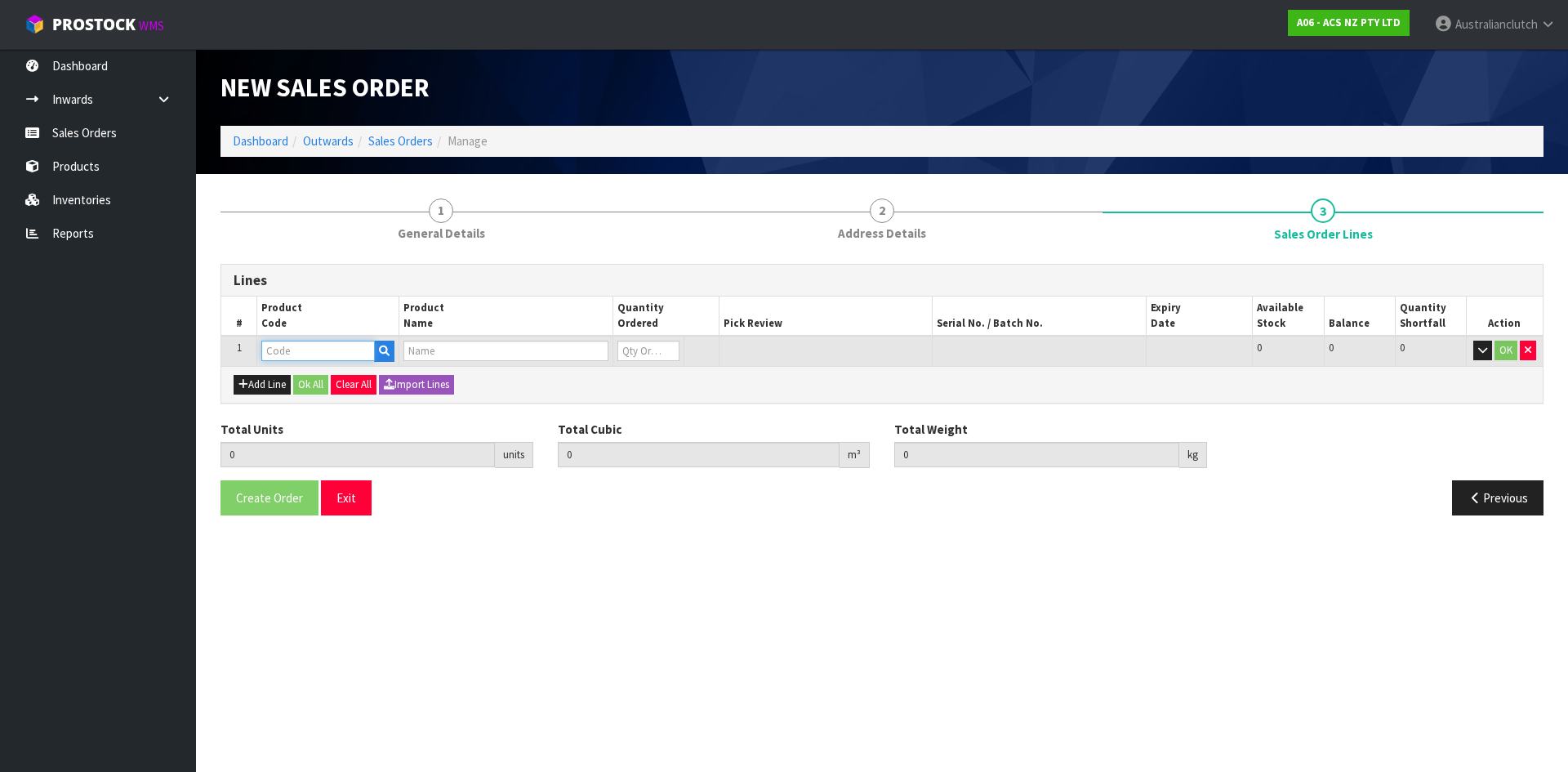
click at [286, 349] on input "text" at bounding box center [317, 350] width 113 height 20
type input "MCFD003"
type input "0.000000"
type input "0.000"
type input "CLUTCH M/CYL FORD 15.87MM (5/8")"
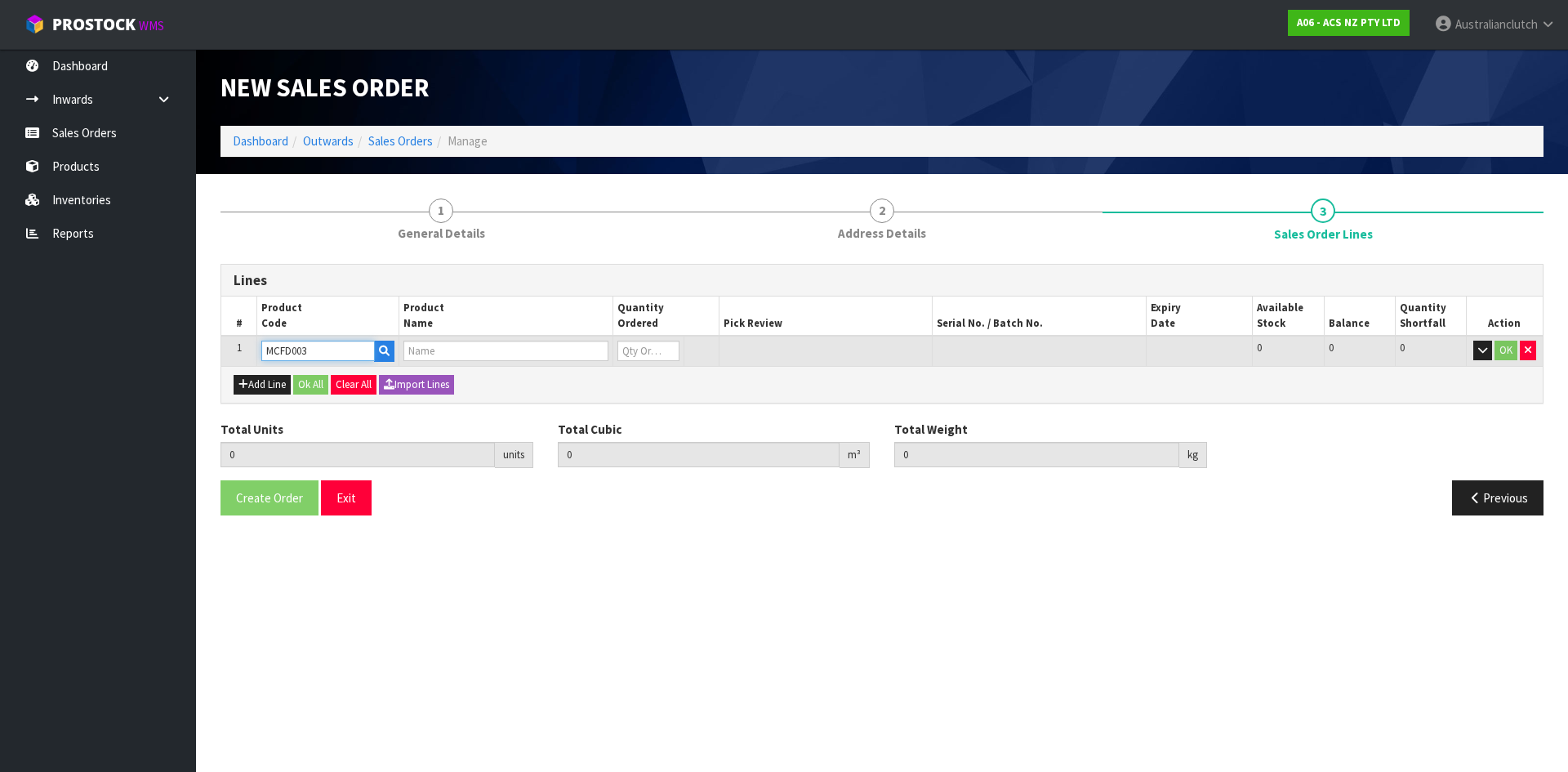
type input "0"
type input "MCFD003"
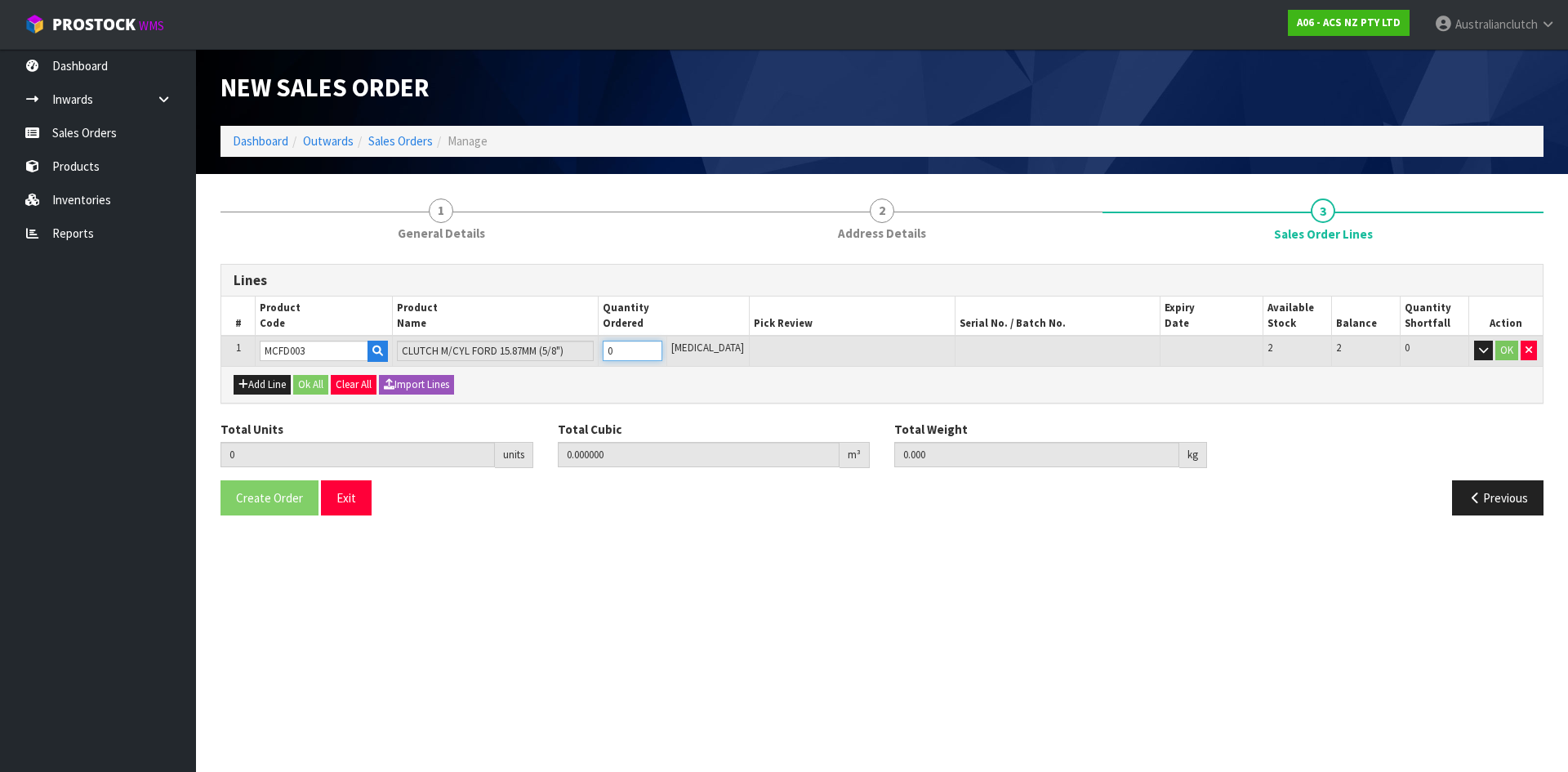
type input "1"
type input "0.002981"
type input "0.9"
type input "1"
click at [662, 346] on input "1" at bounding box center [631, 350] width 59 height 20
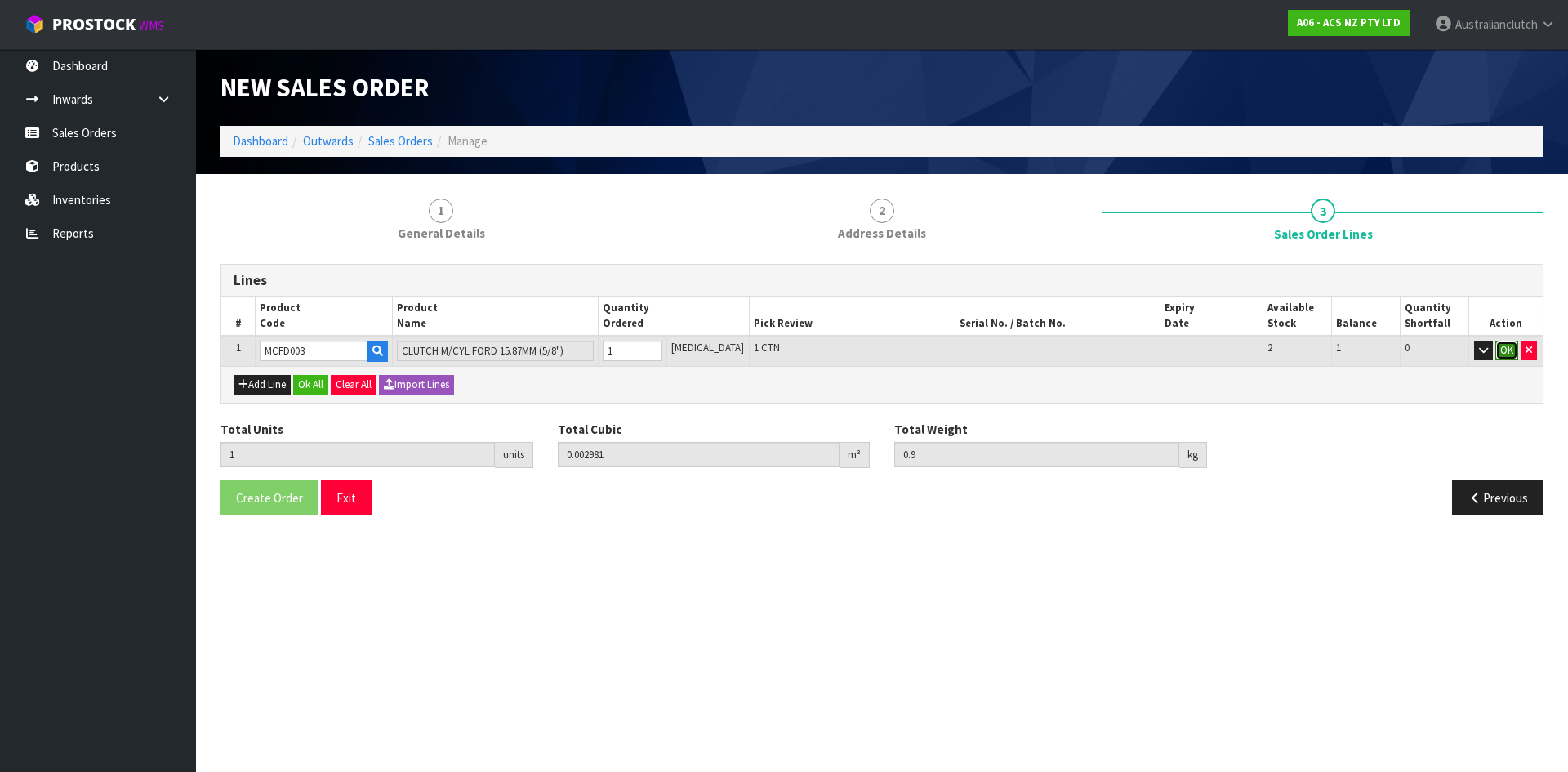
click at [1514, 346] on button "OK" at bounding box center [1507, 350] width 23 height 19
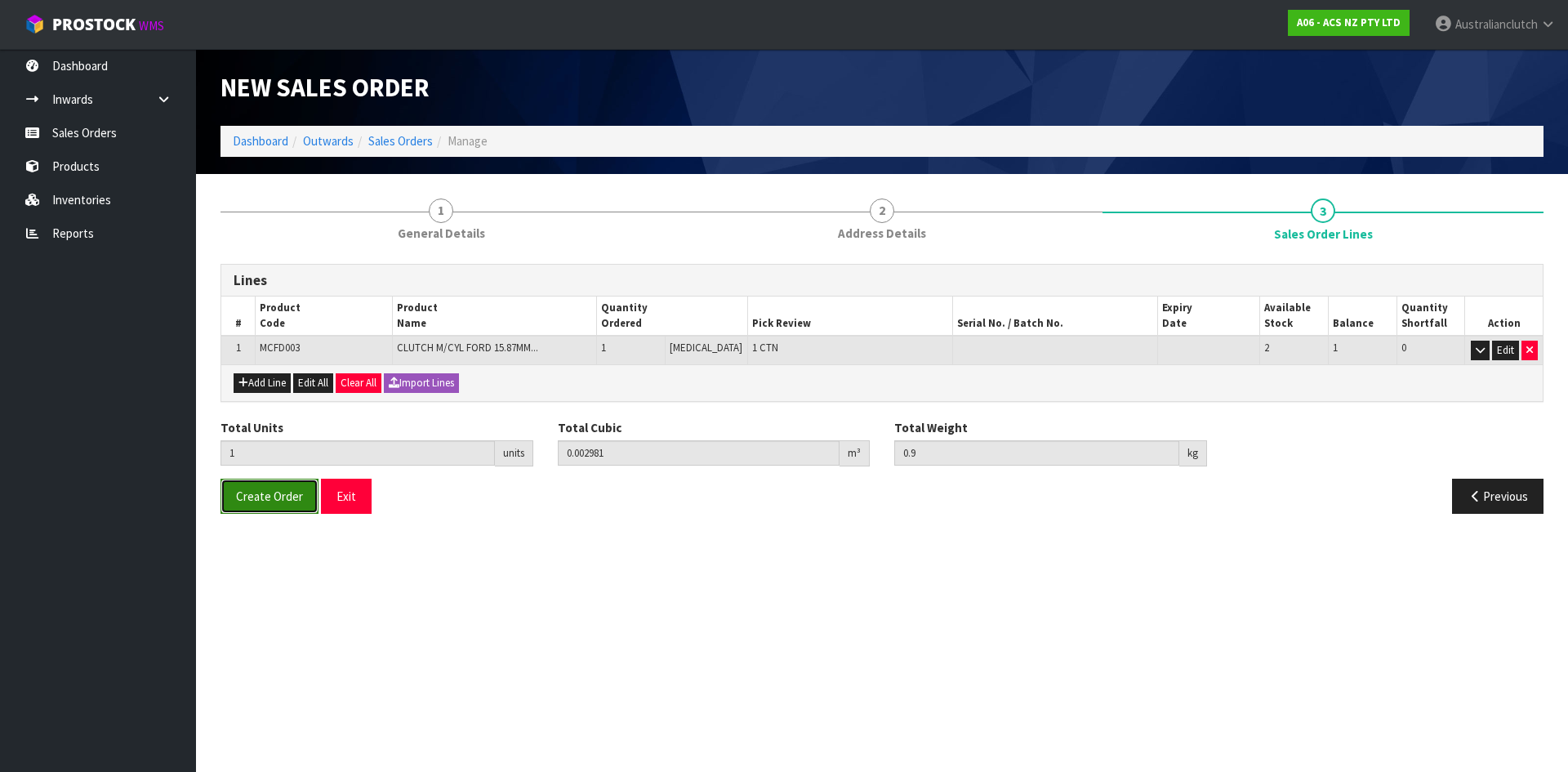
click at [268, 486] on button "Create Order" at bounding box center [269, 496] width 98 height 35
